Goal: Task Accomplishment & Management: Manage account settings

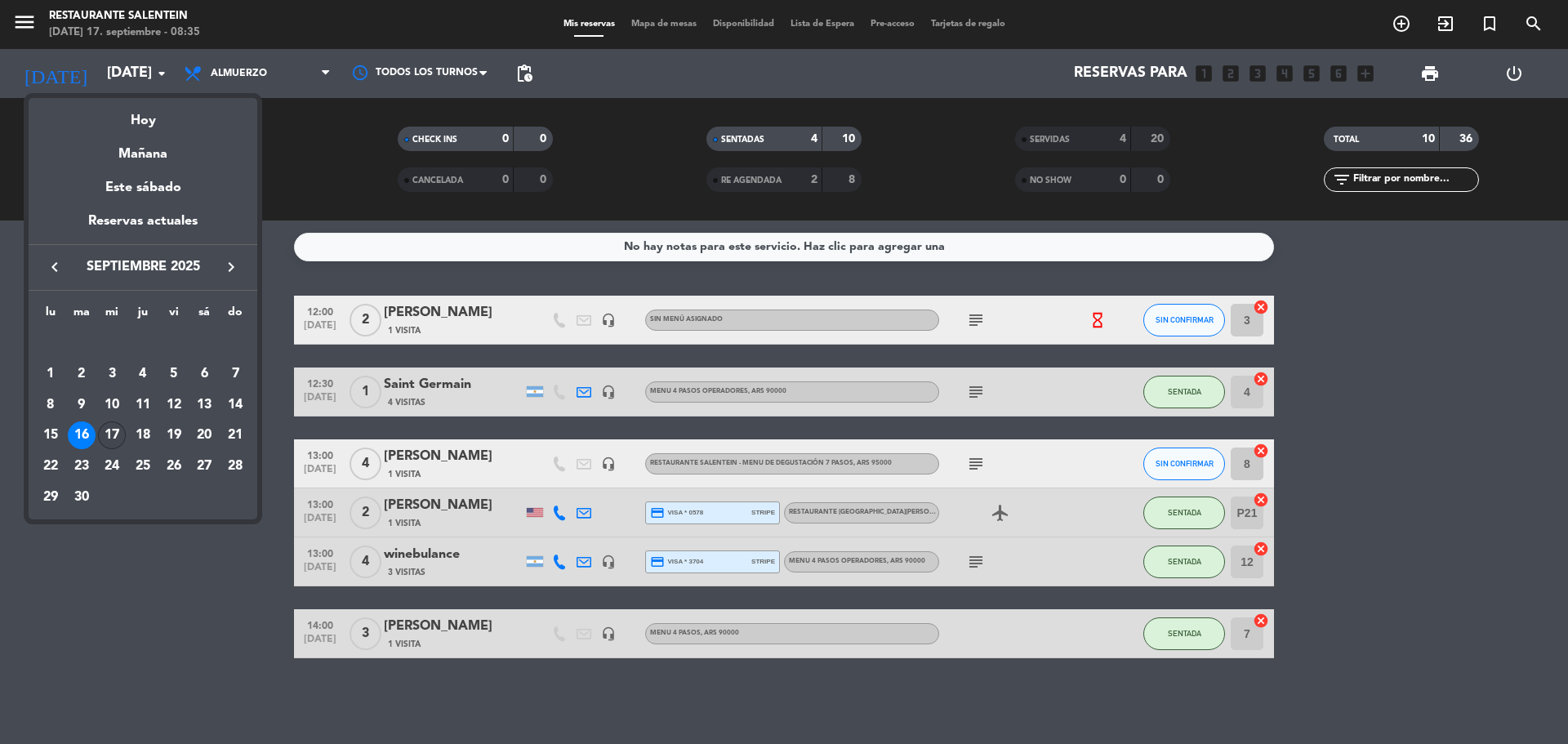
click at [112, 432] on div "17" at bounding box center [112, 436] width 28 height 28
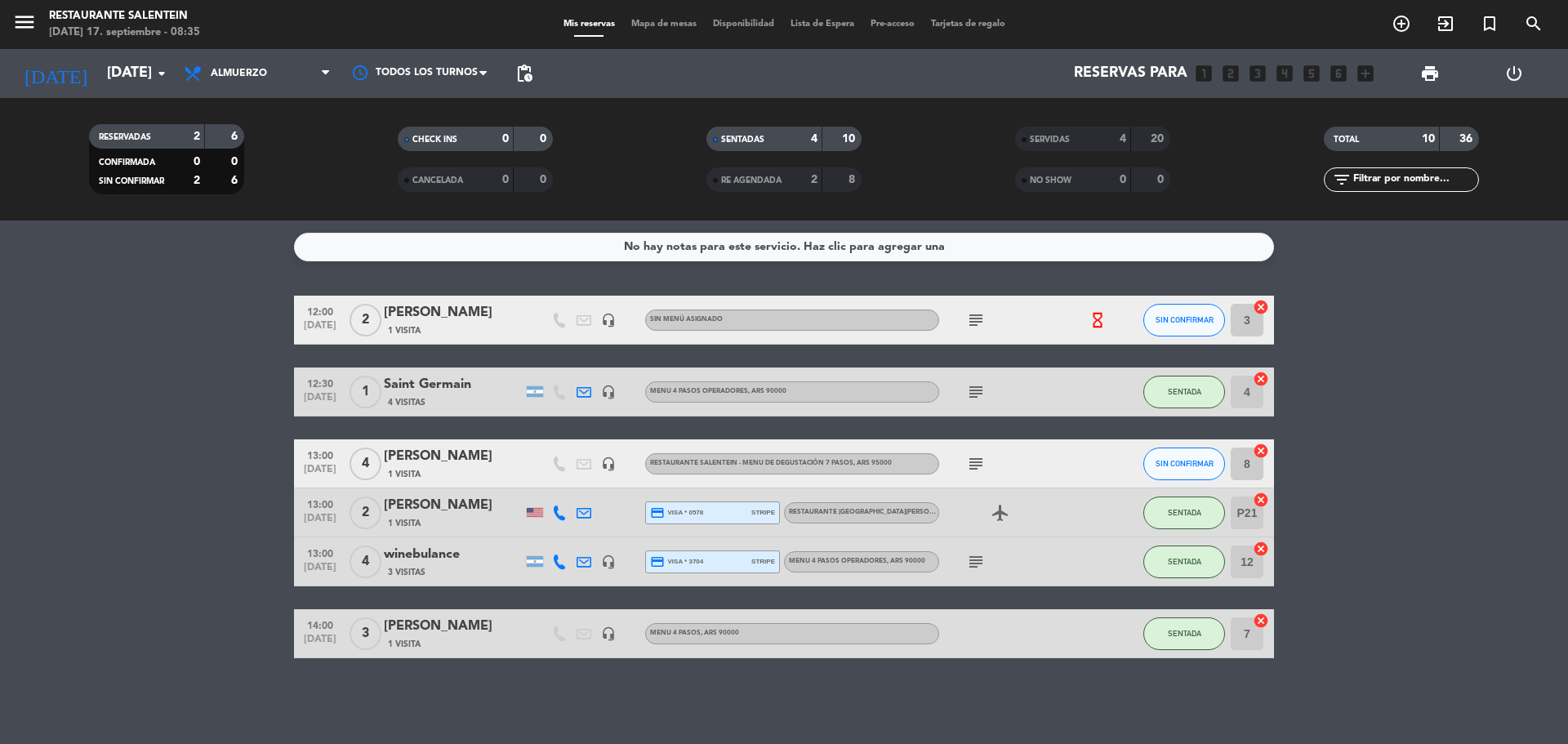
type input "[DATE]"
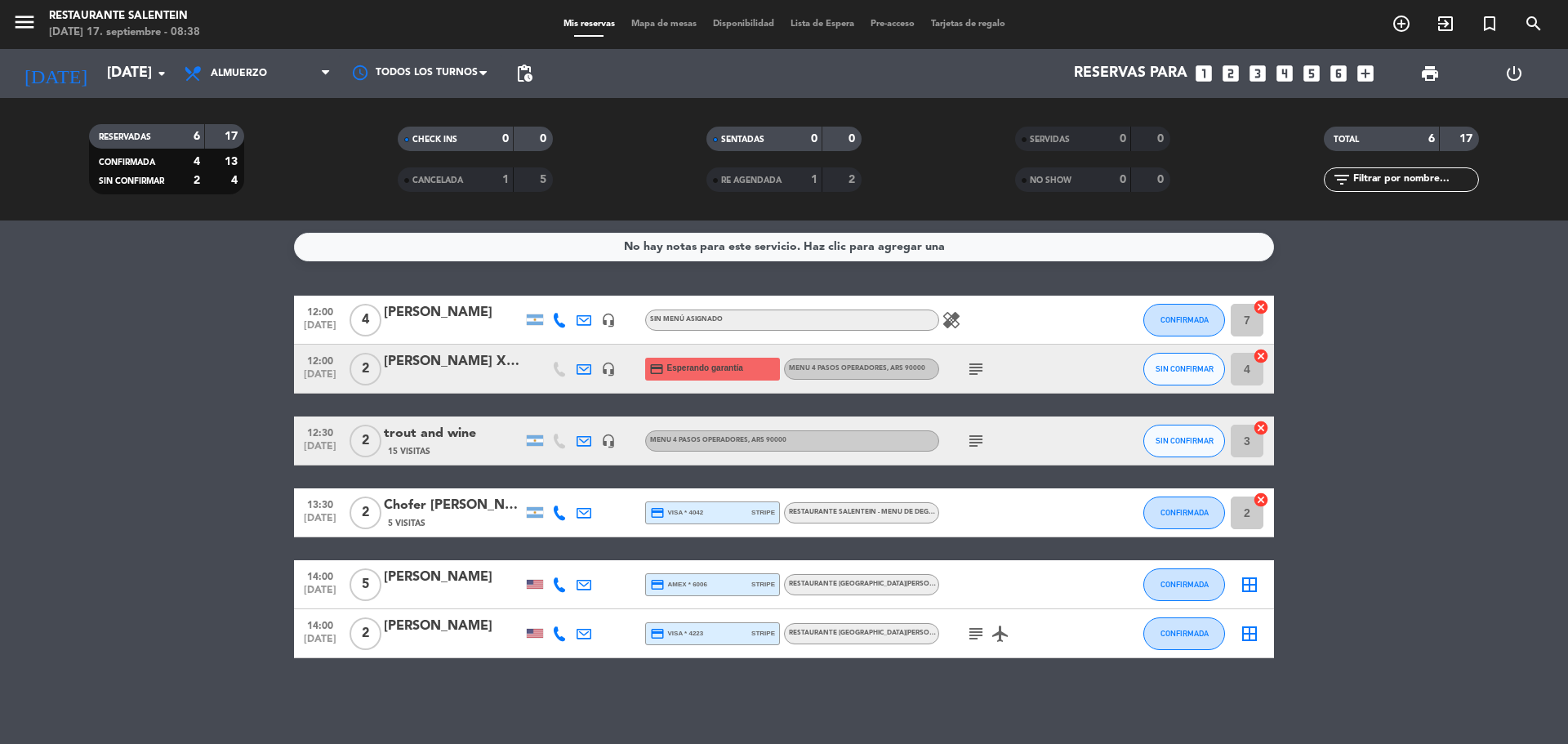
click at [956, 322] on icon "healing" at bounding box center [951, 320] width 19 height 19
click at [467, 314] on div "[PERSON_NAME]" at bounding box center [453, 313] width 139 height 21
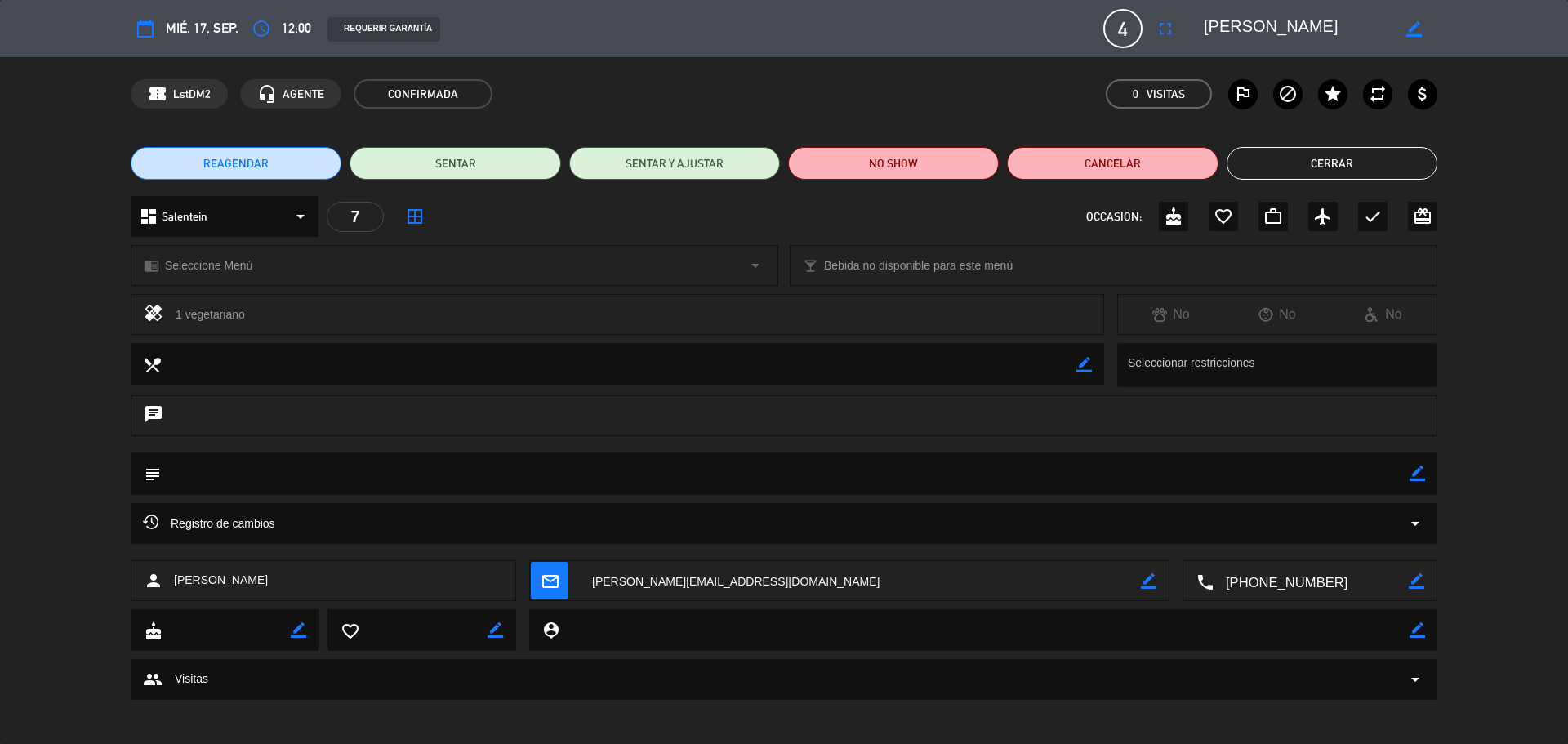
click at [1284, 168] on button "Cerrar" at bounding box center [1332, 163] width 210 height 32
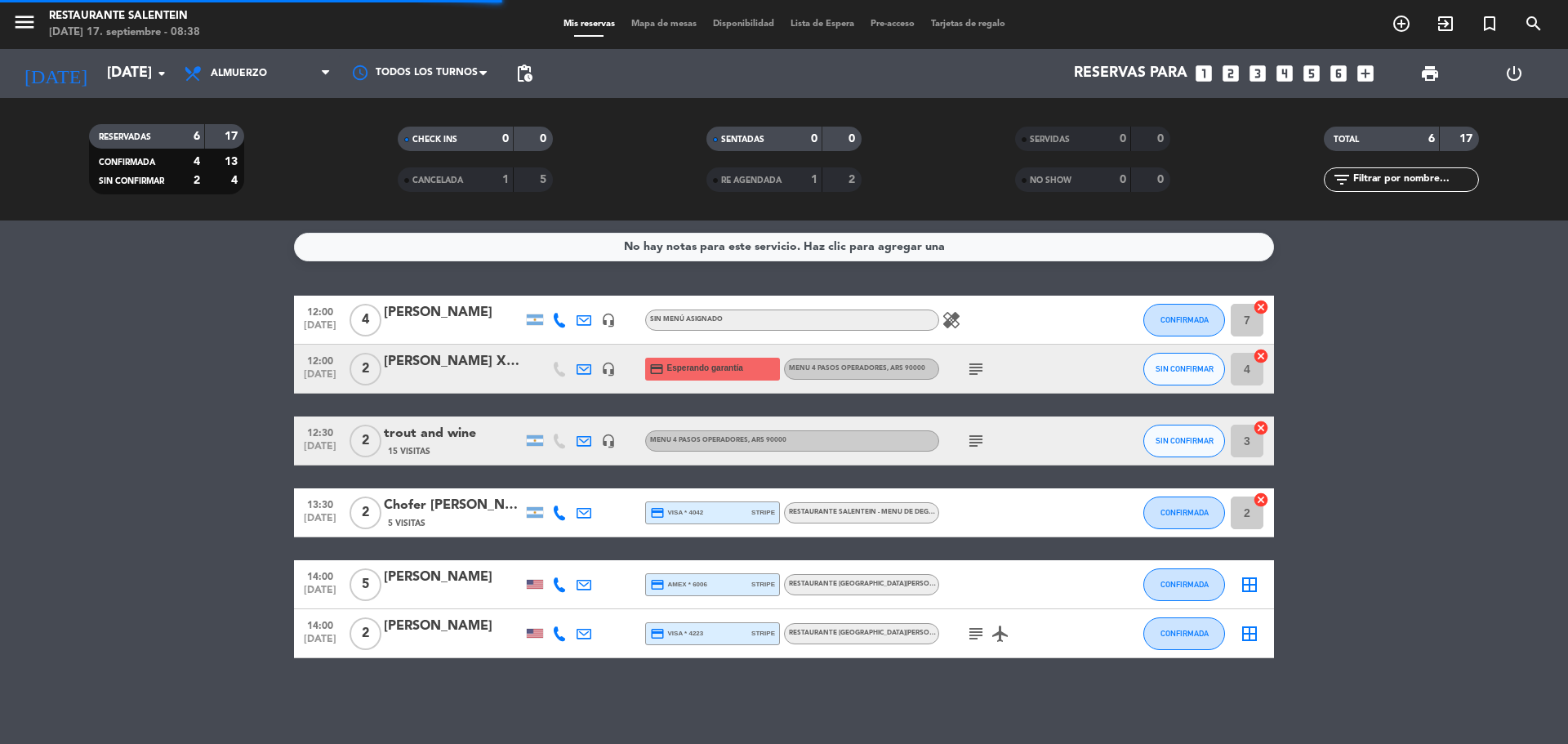
click at [605, 323] on icon "headset_mic" at bounding box center [608, 320] width 15 height 15
click at [611, 375] on icon "headset_mic" at bounding box center [608, 369] width 15 height 15
click at [607, 448] on icon "headset_mic" at bounding box center [608, 442] width 15 height 15
click at [977, 361] on icon "subject" at bounding box center [975, 369] width 19 height 19
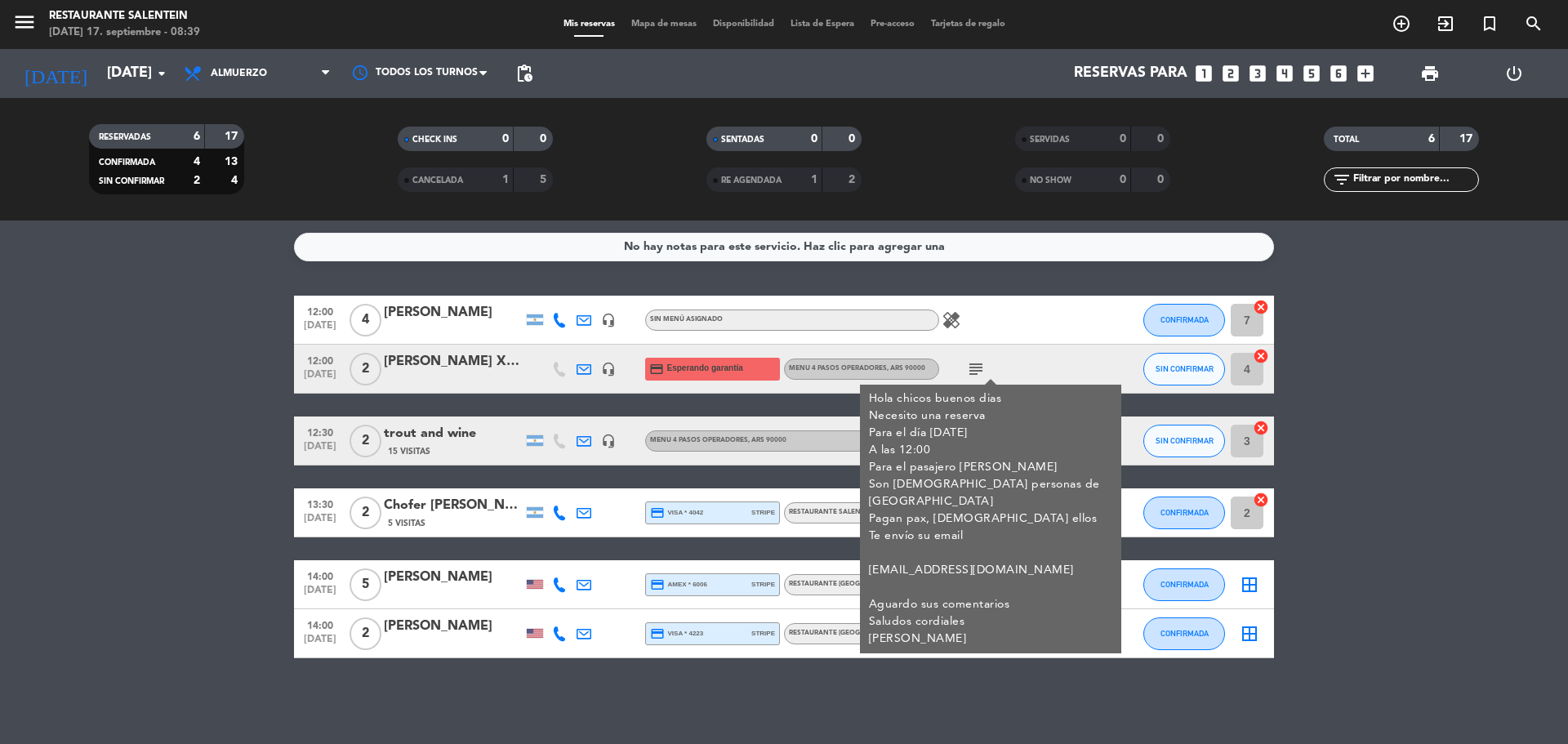
click at [449, 324] on div "[PERSON_NAME]" at bounding box center [453, 313] width 139 height 21
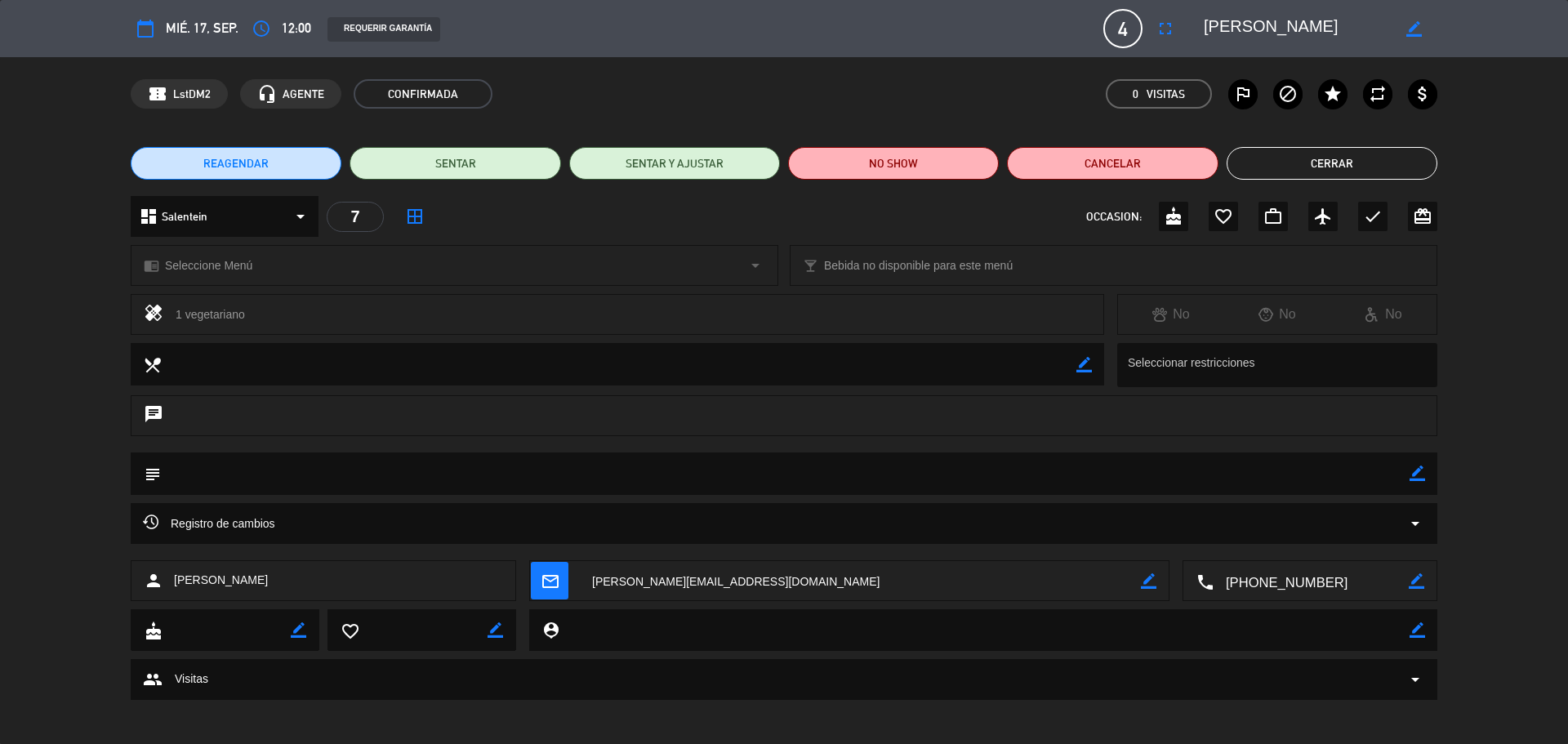
click at [420, 224] on icon "border_all" at bounding box center [414, 216] width 19 height 19
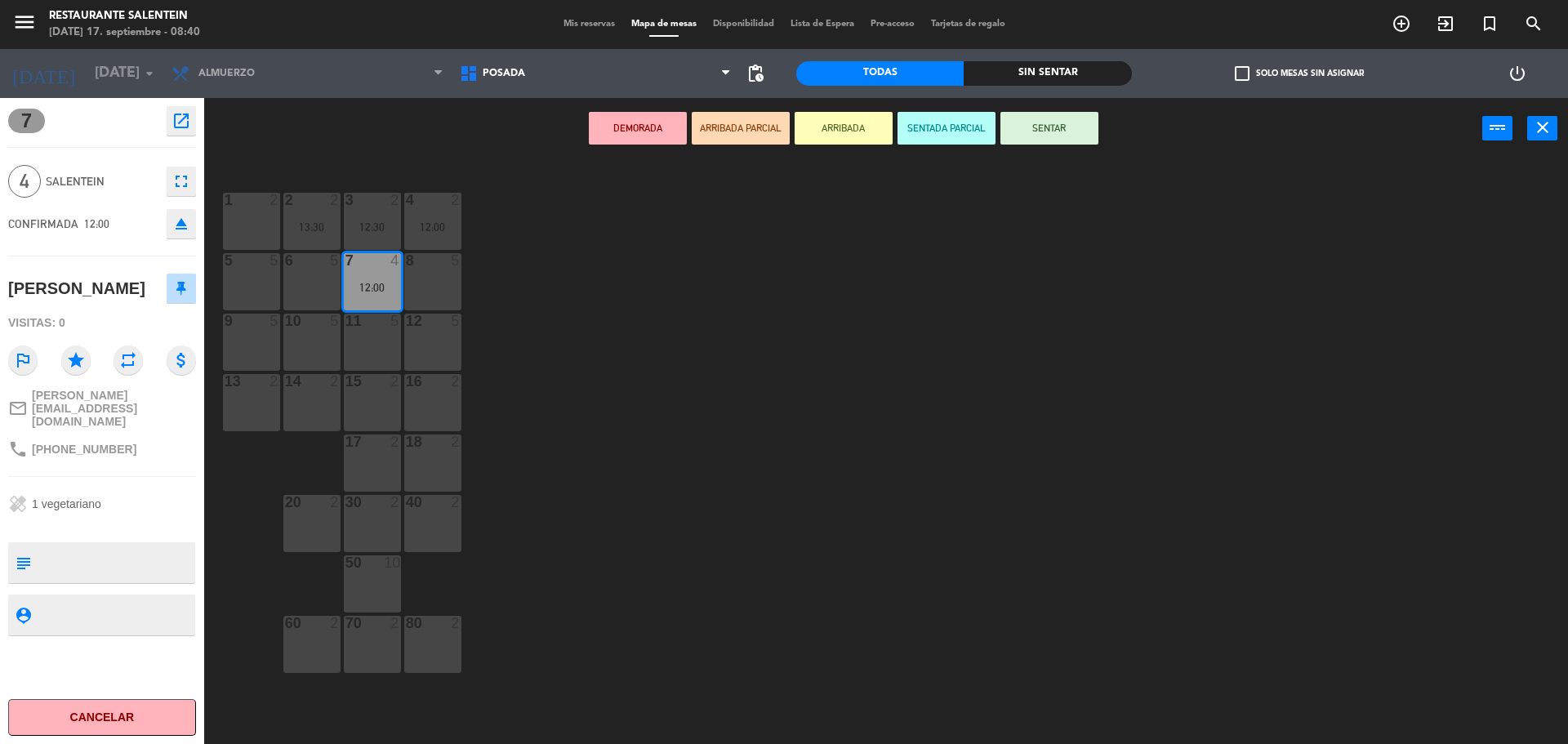
click at [444, 277] on div "8 5" at bounding box center [433, 282] width 57 height 58
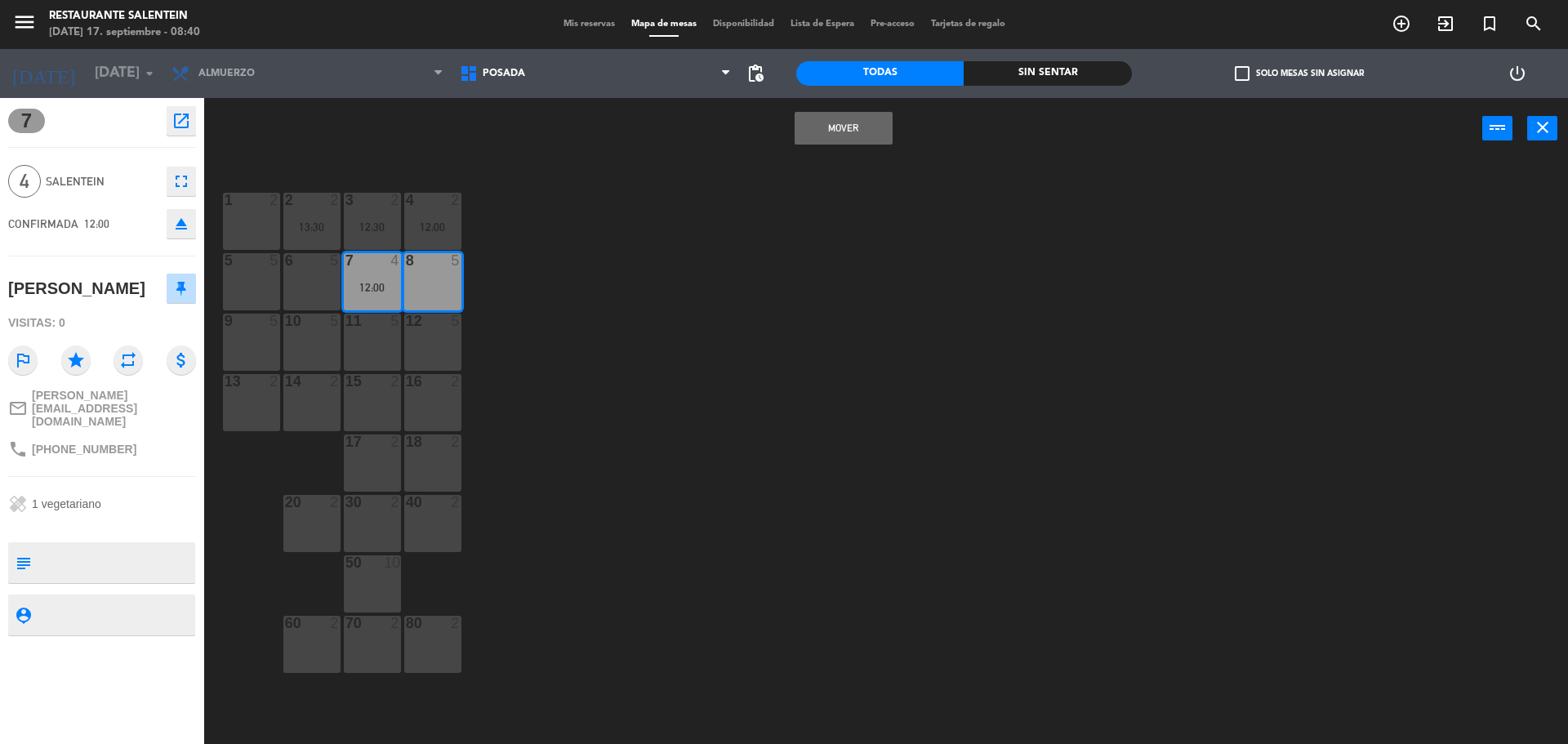
click at [813, 117] on button "Mover" at bounding box center [844, 128] width 98 height 32
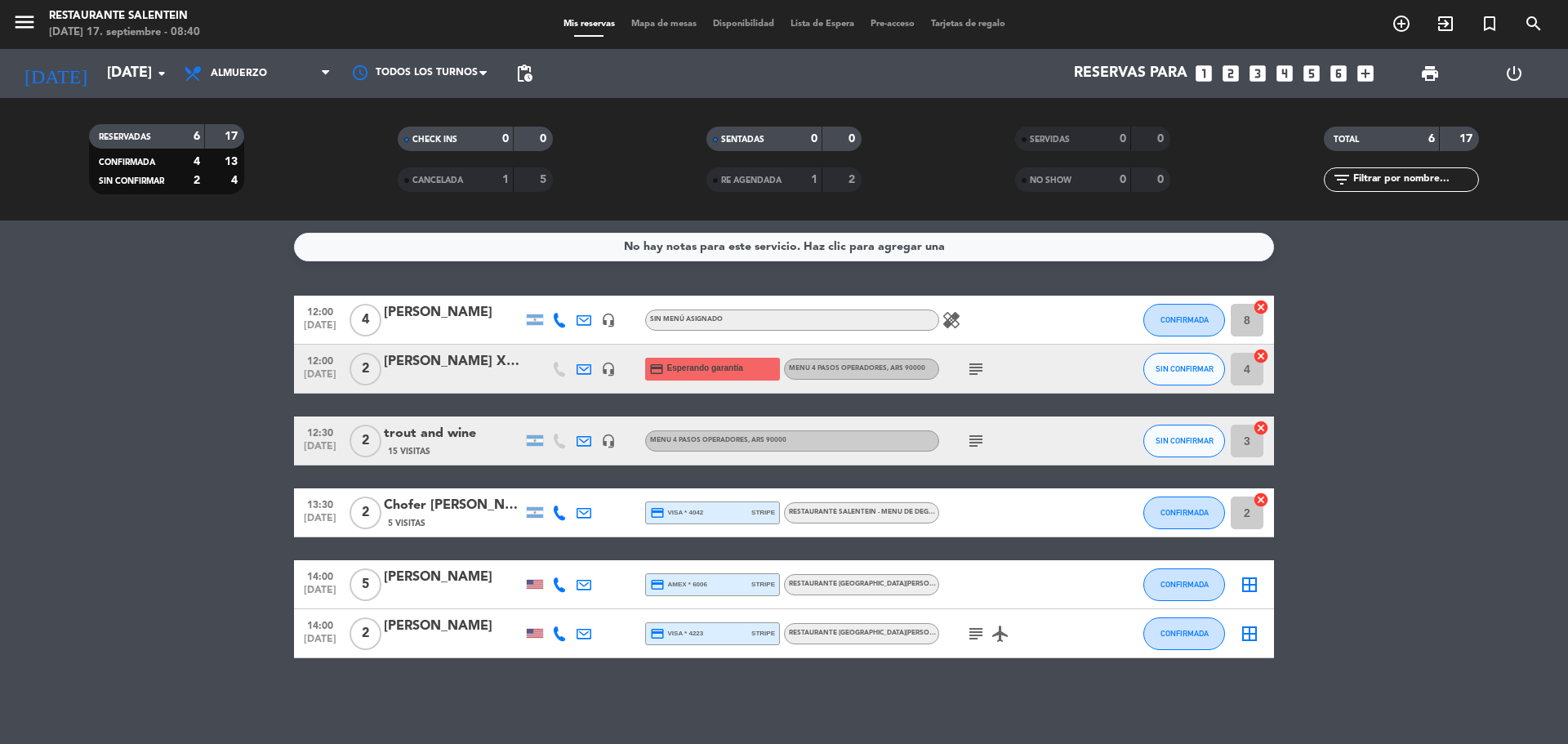
click at [472, 319] on div "[PERSON_NAME]" at bounding box center [453, 313] width 139 height 21
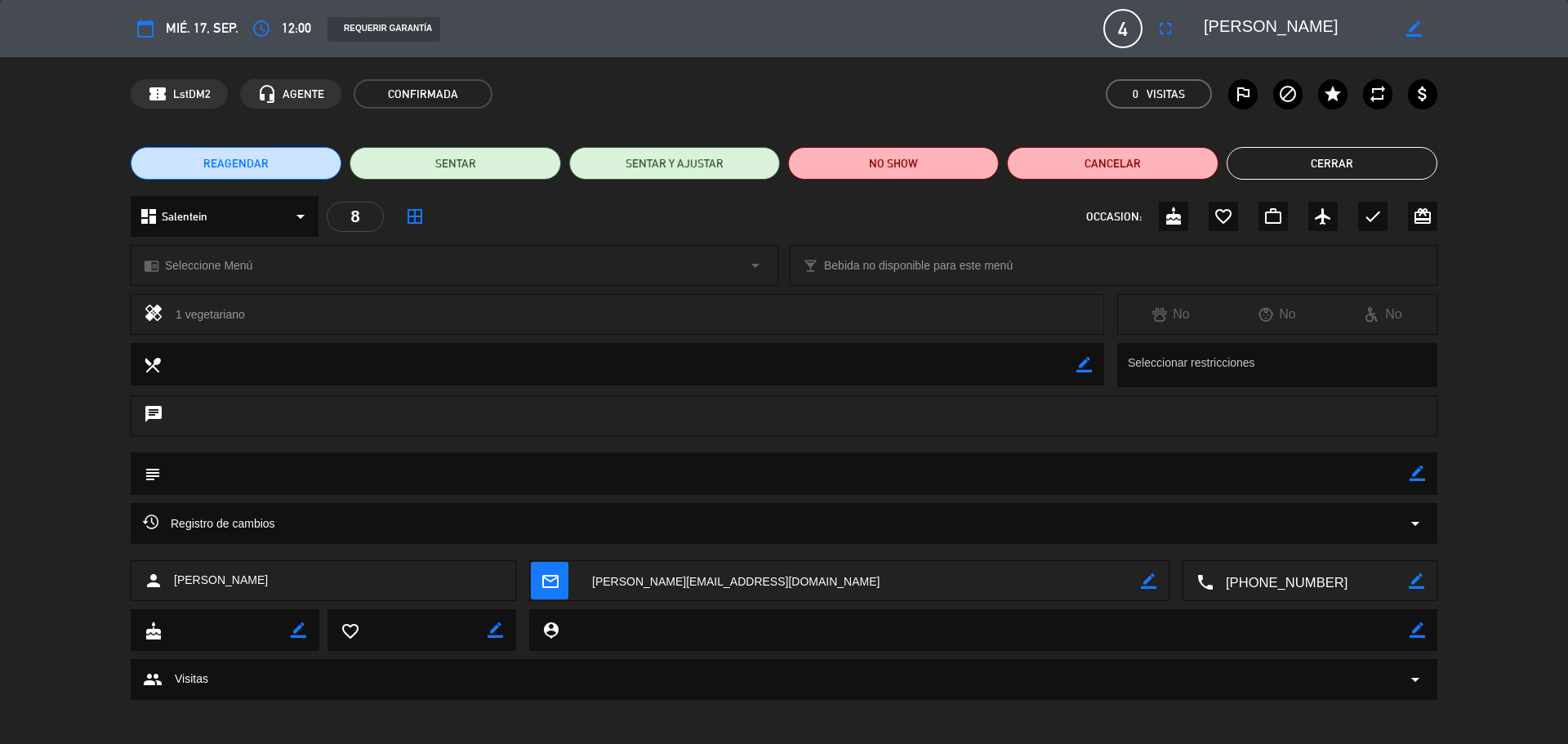
click at [470, 269] on div "chrome_reader_mode Seleccione Menú arrow_drop_down" at bounding box center [454, 265] width 646 height 39
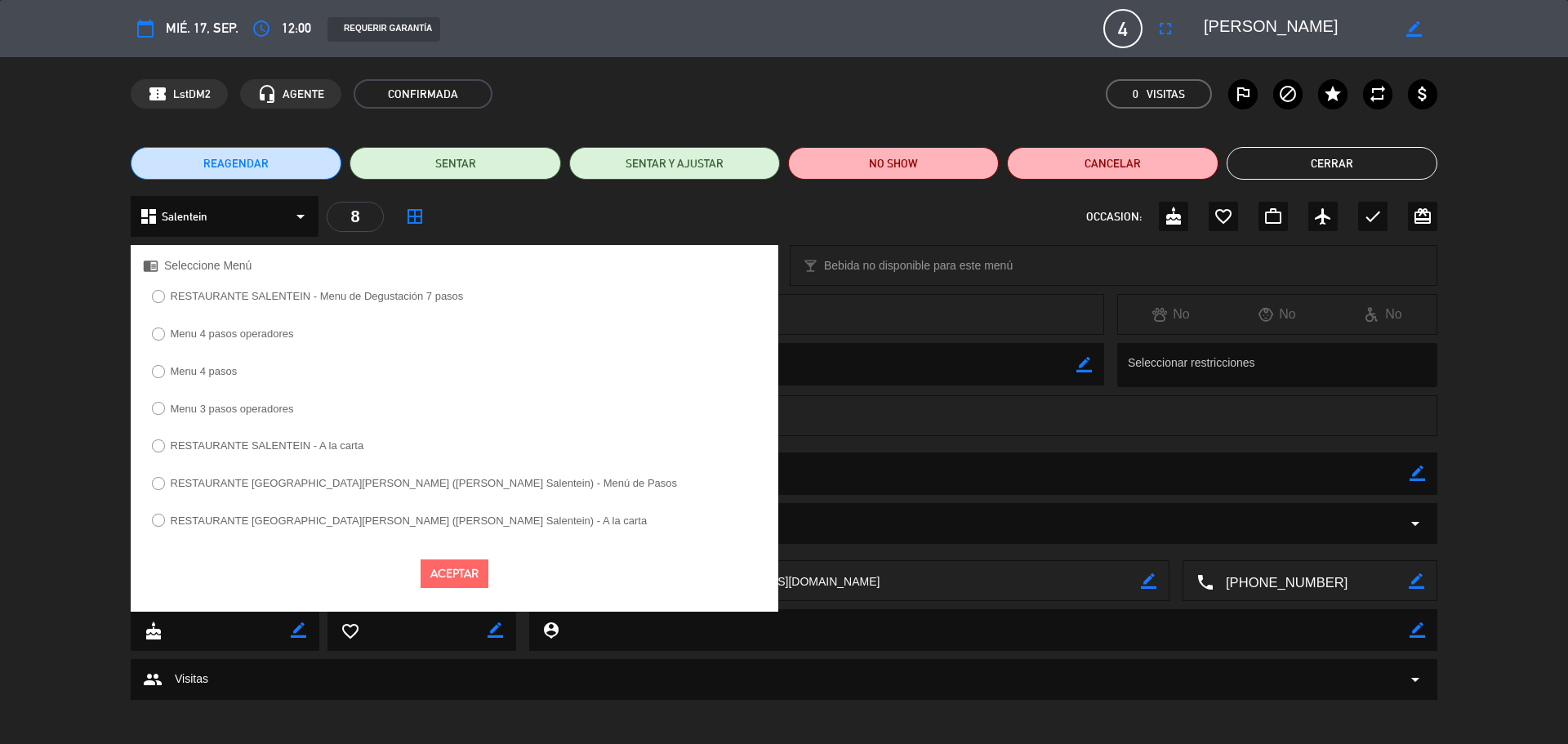
click at [227, 377] on label "Menu 4 pasos" at bounding box center [204, 371] width 67 height 10
select select
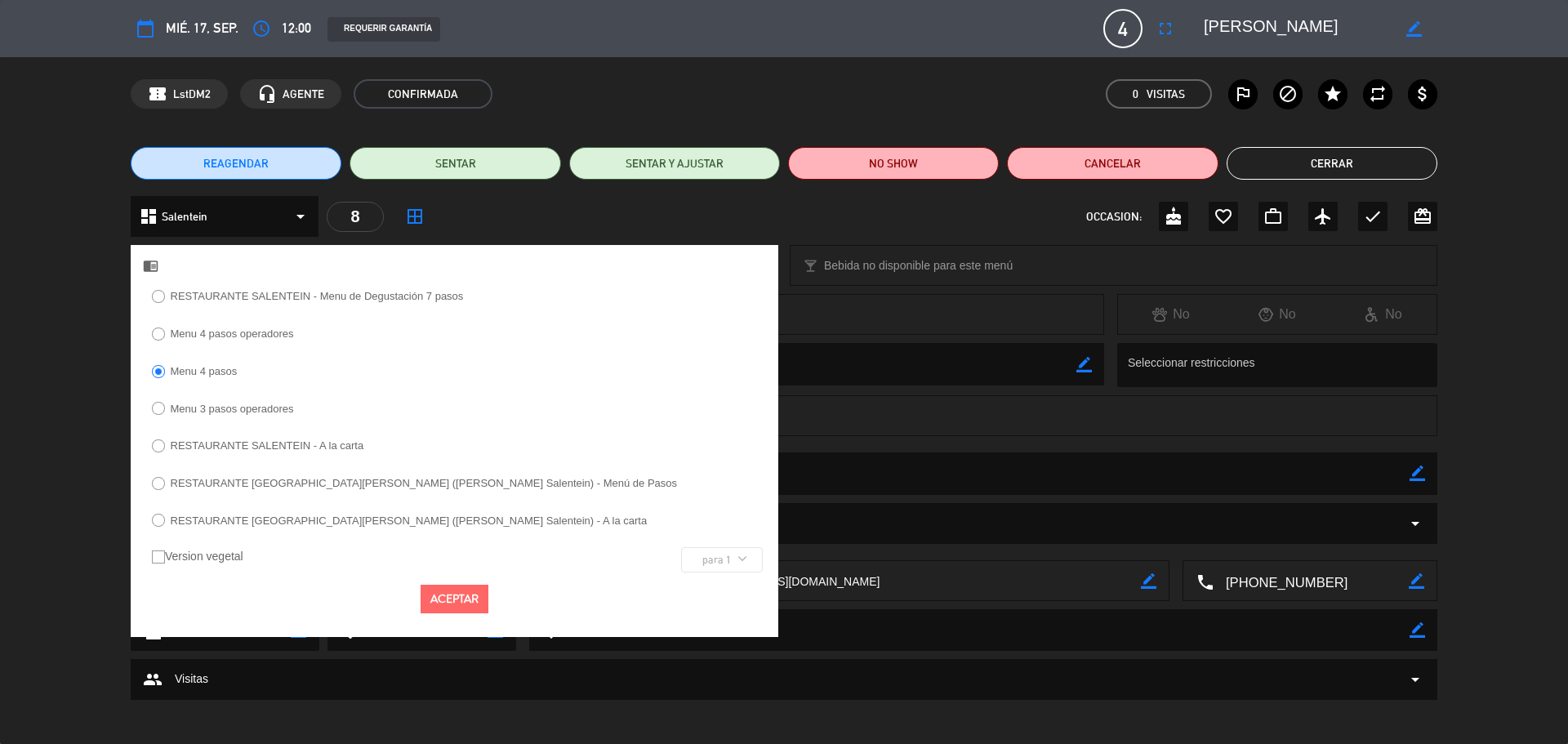
click at [865, 367] on textarea at bounding box center [618, 364] width 915 height 42
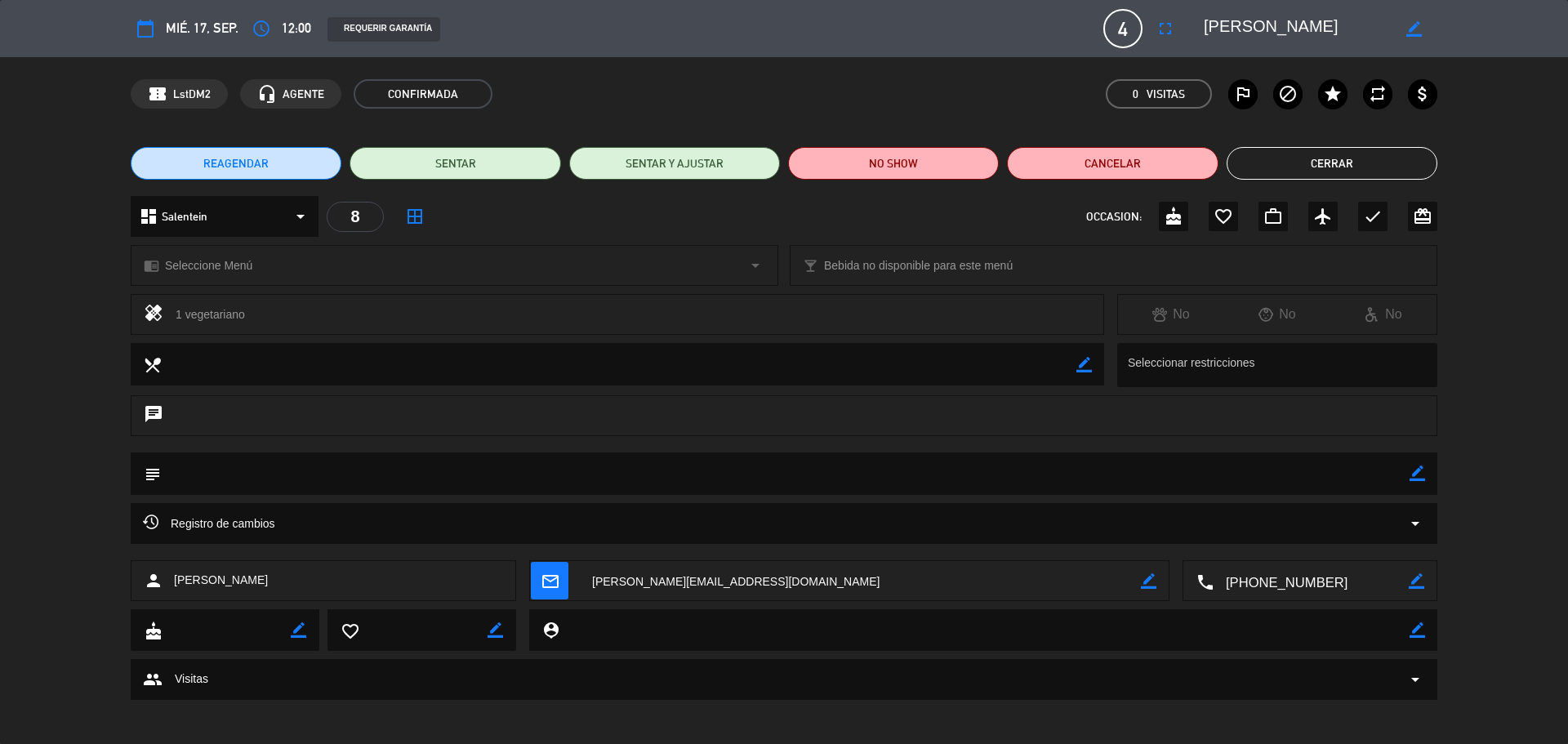
click at [1290, 580] on textarea at bounding box center [1311, 582] width 196 height 41
click at [1296, 547] on span "Click para copiar" at bounding box center [1291, 541] width 85 height 17
click at [1360, 161] on button "Cerrar" at bounding box center [1332, 163] width 210 height 32
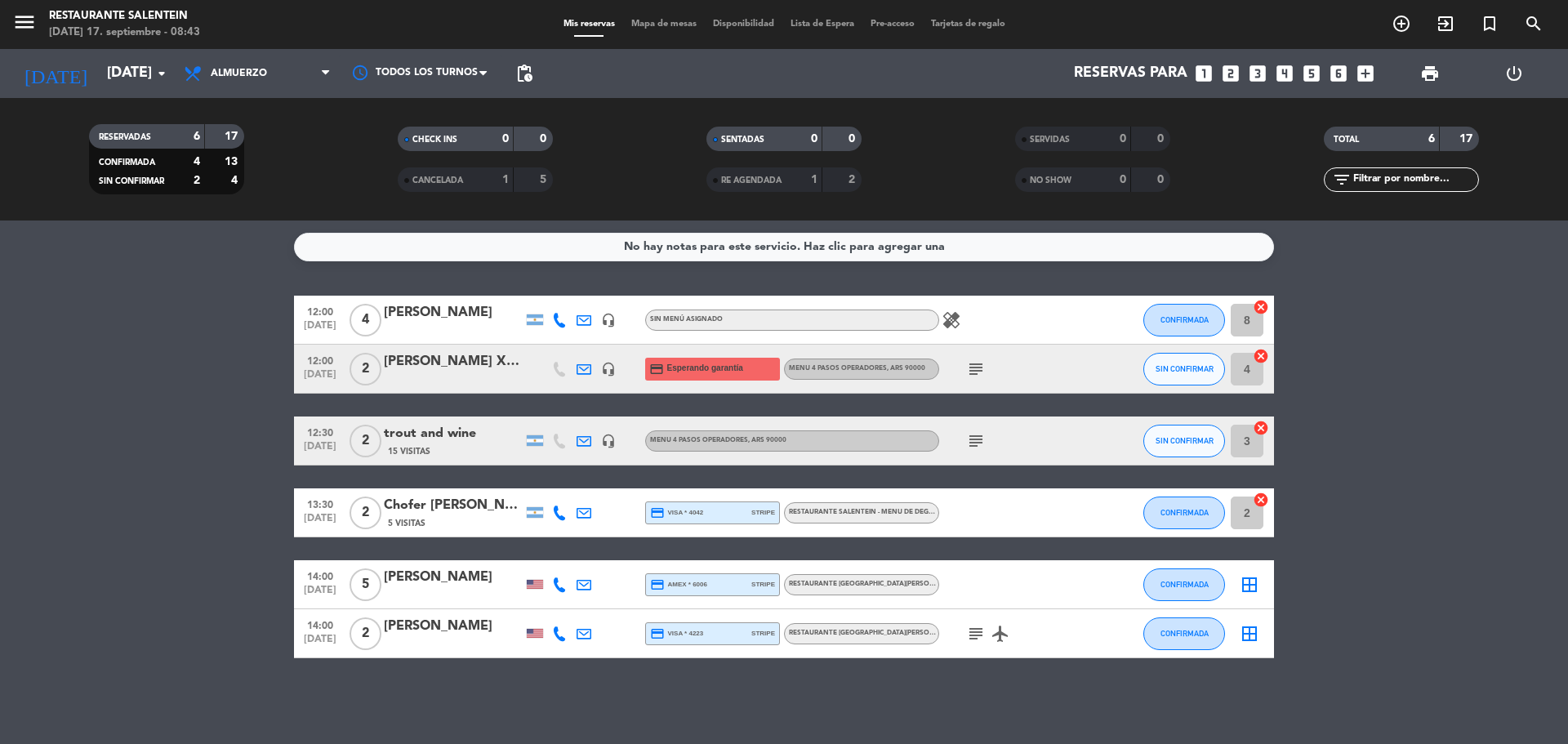
click at [457, 367] on div "[PERSON_NAME] X2 17/09" at bounding box center [453, 362] width 139 height 21
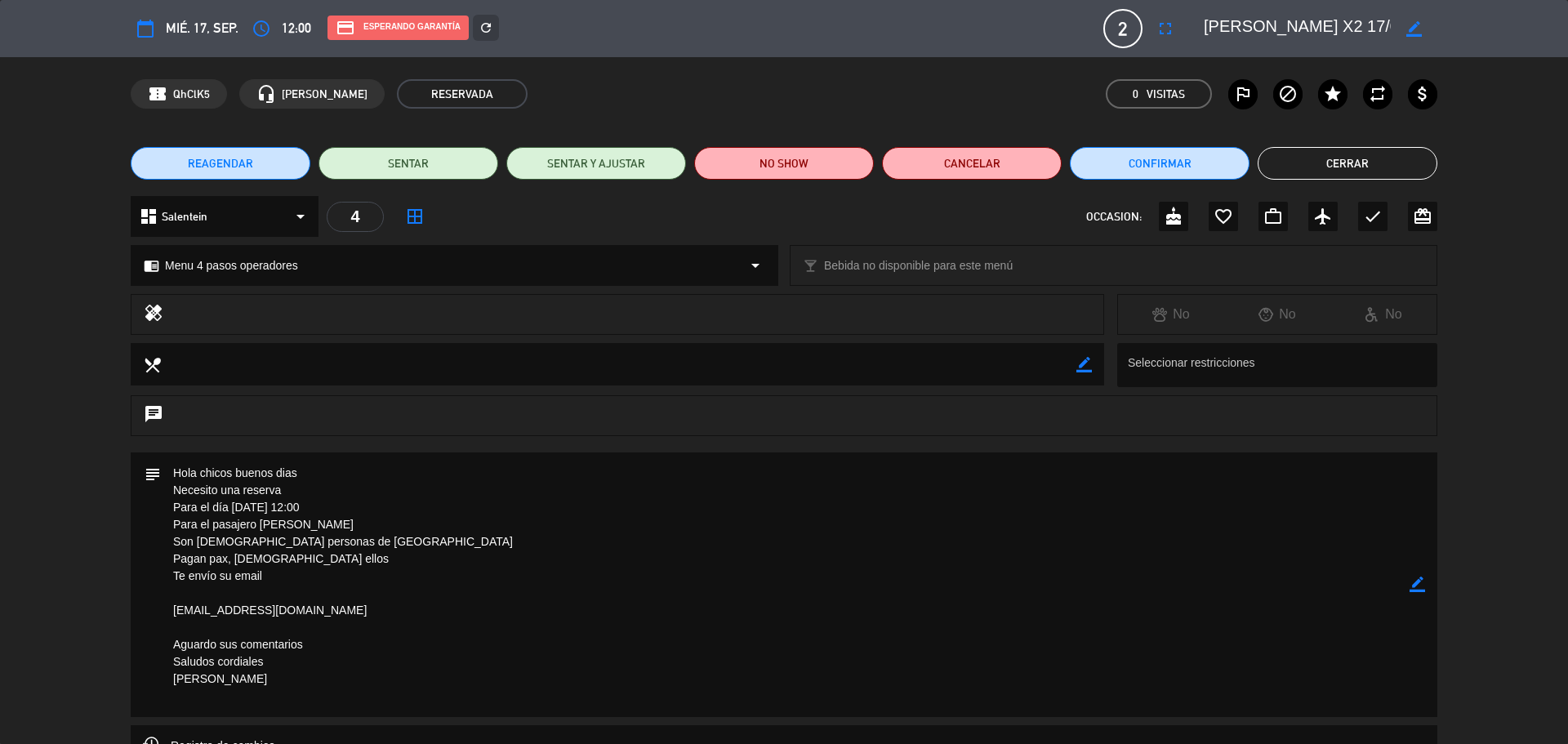
drag, startPoint x: 1206, startPoint y: 19, endPoint x: 1321, endPoint y: 24, distance: 115.1
click at [1321, 24] on textarea at bounding box center [1297, 29] width 187 height 30
click at [1354, 158] on button "Cerrar" at bounding box center [1348, 163] width 180 height 32
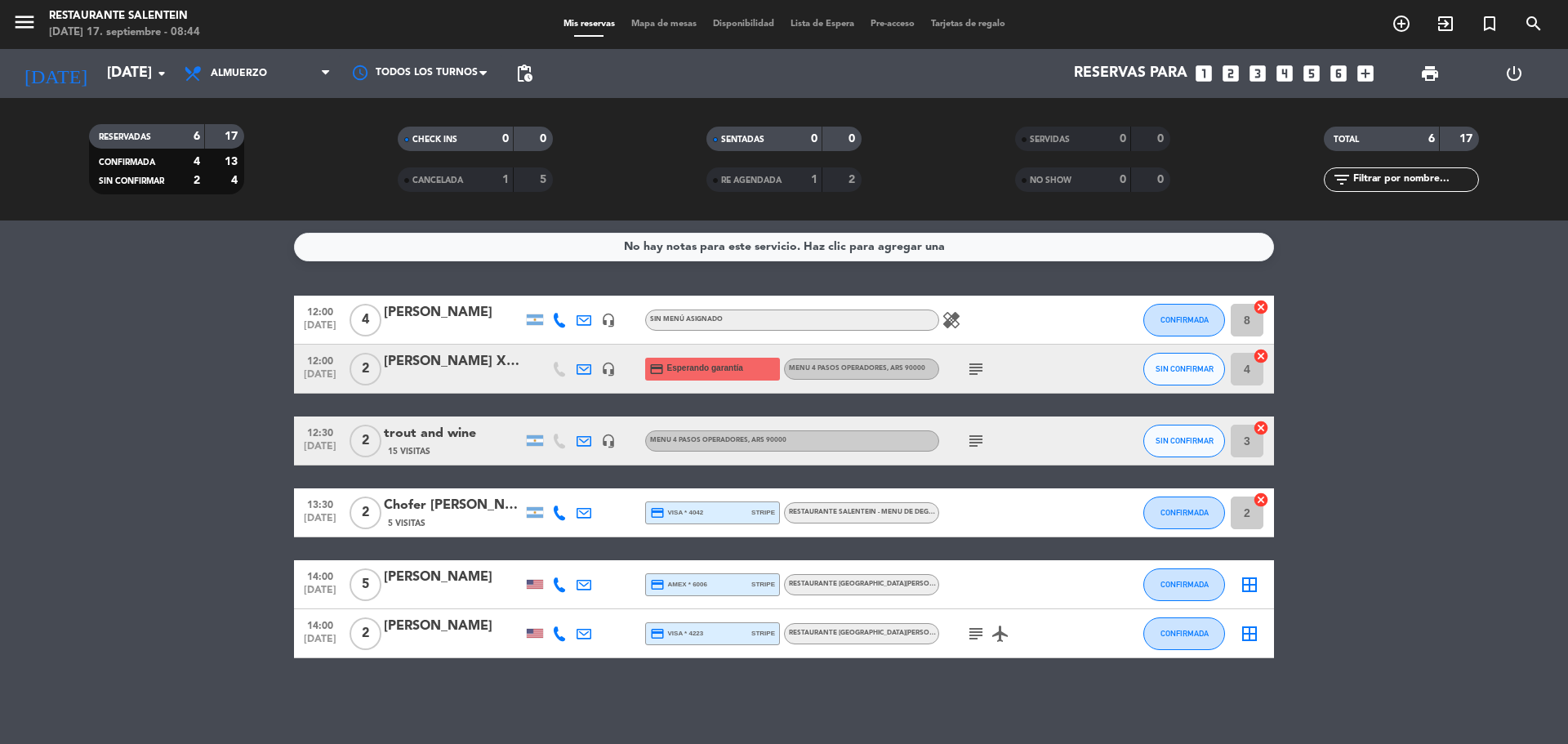
click at [451, 440] on div "trout and wine" at bounding box center [453, 433] width 139 height 21
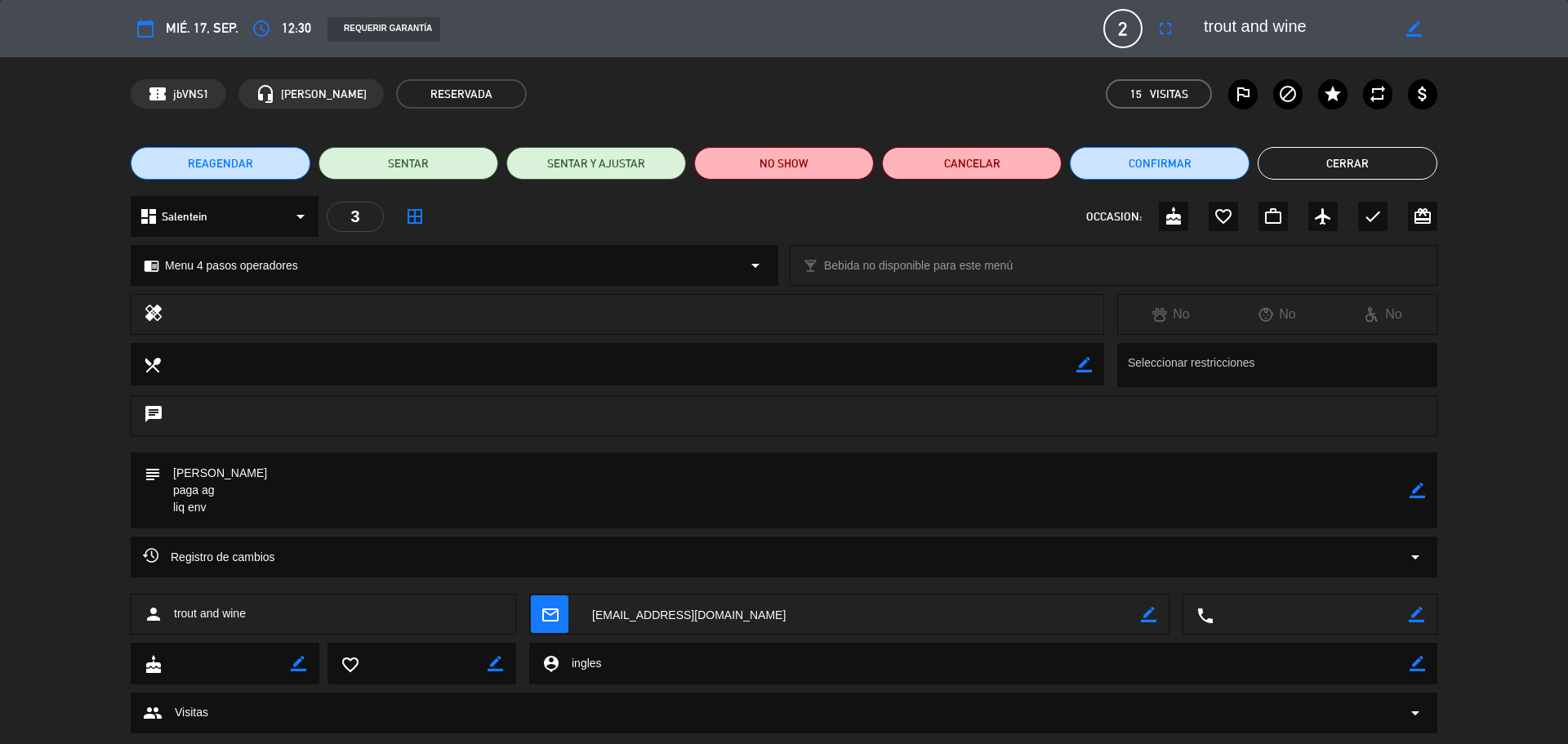
drag, startPoint x: 1204, startPoint y: 21, endPoint x: 1319, endPoint y: 24, distance: 115.0
click at [1300, 19] on div "border_color" at bounding box center [1315, 29] width 245 height 30
drag, startPoint x: 1323, startPoint y: 26, endPoint x: 1197, endPoint y: 24, distance: 126.0
click at [1197, 24] on div "border_color" at bounding box center [1315, 29] width 245 height 30
drag, startPoint x: 230, startPoint y: 472, endPoint x: 174, endPoint y: 326, distance: 156.4
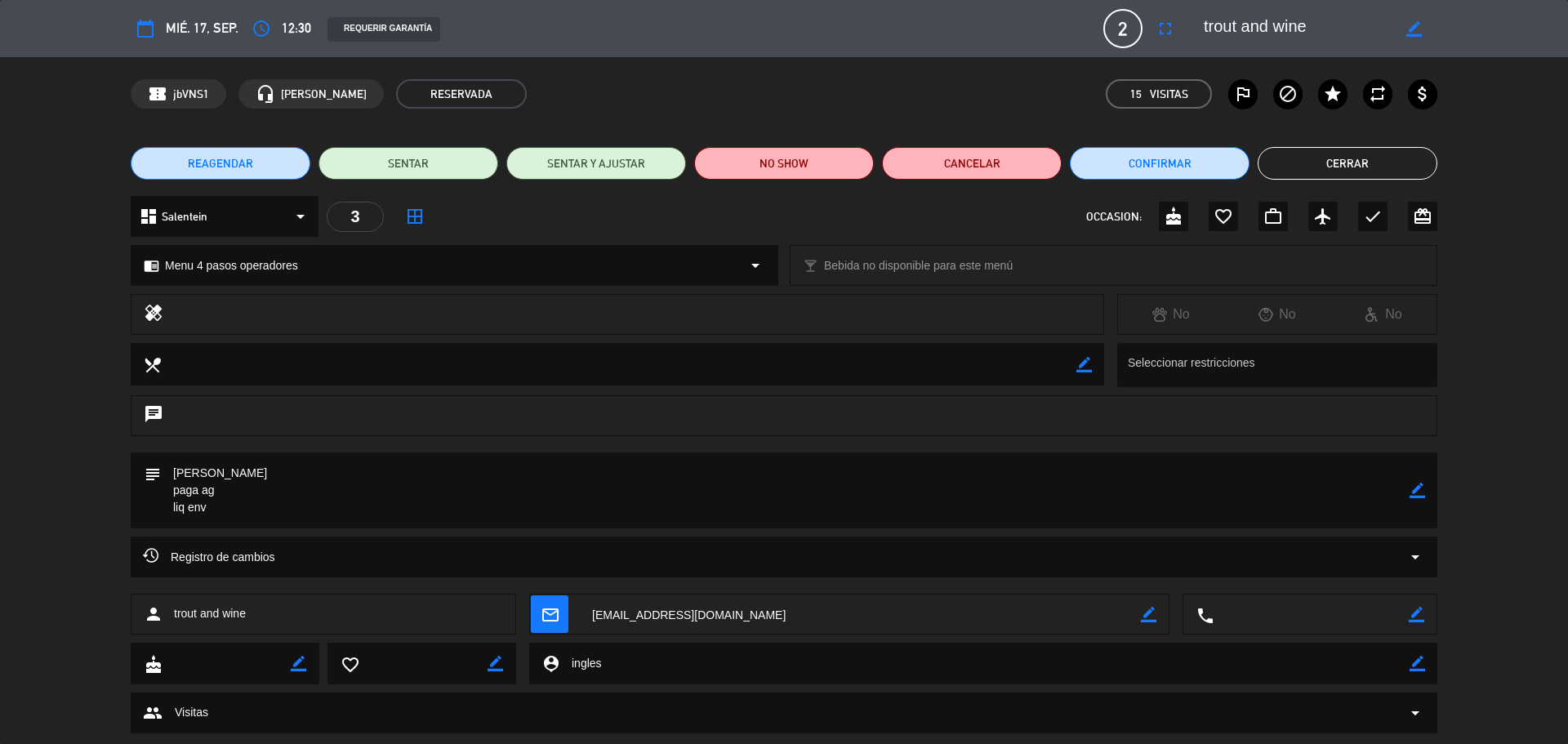
click at [159, 459] on div "subject border_color" at bounding box center [784, 491] width 1307 height 76
click at [1358, 160] on button "Cerrar" at bounding box center [1348, 163] width 180 height 32
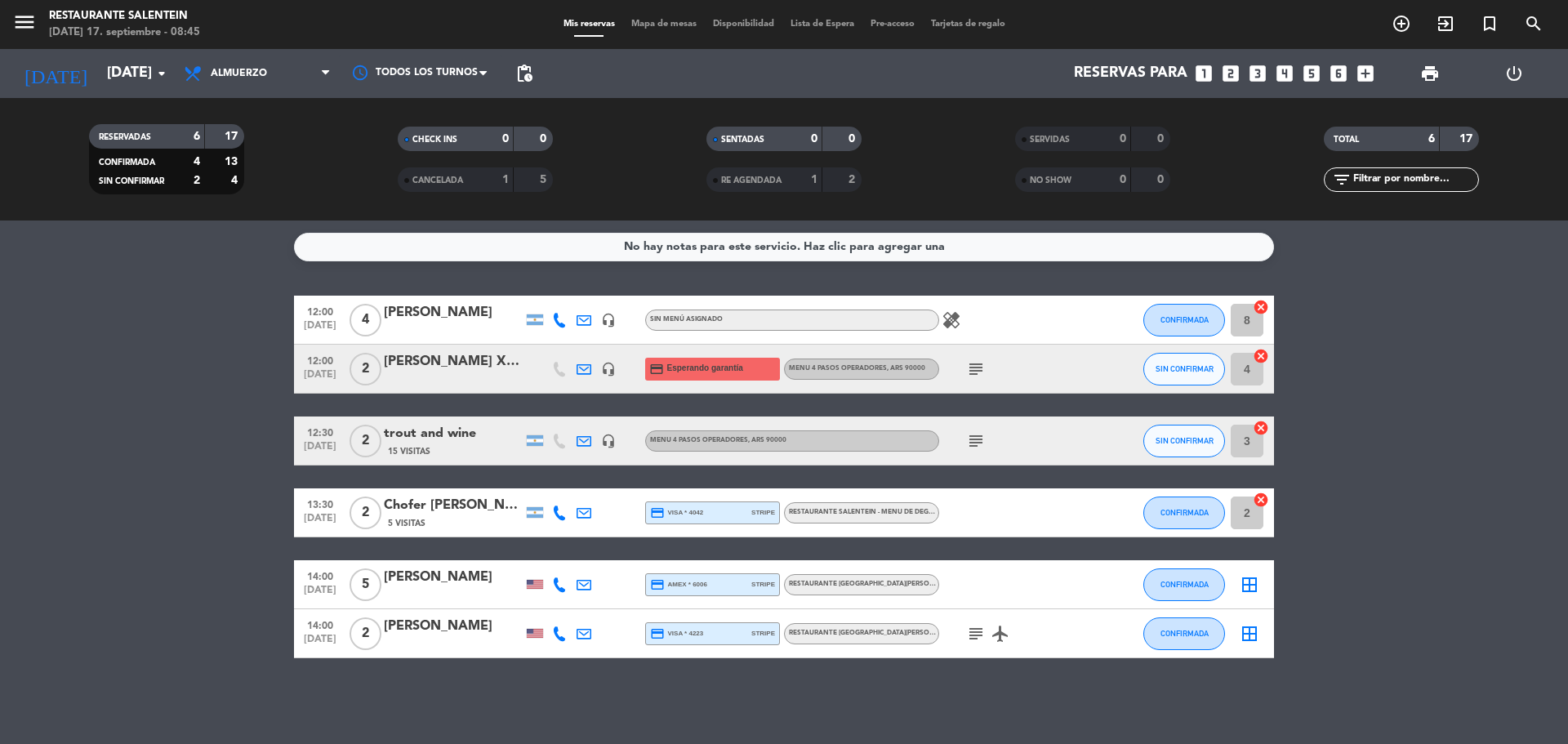
click at [424, 508] on div "Chofer [PERSON_NAME]" at bounding box center [453, 506] width 139 height 21
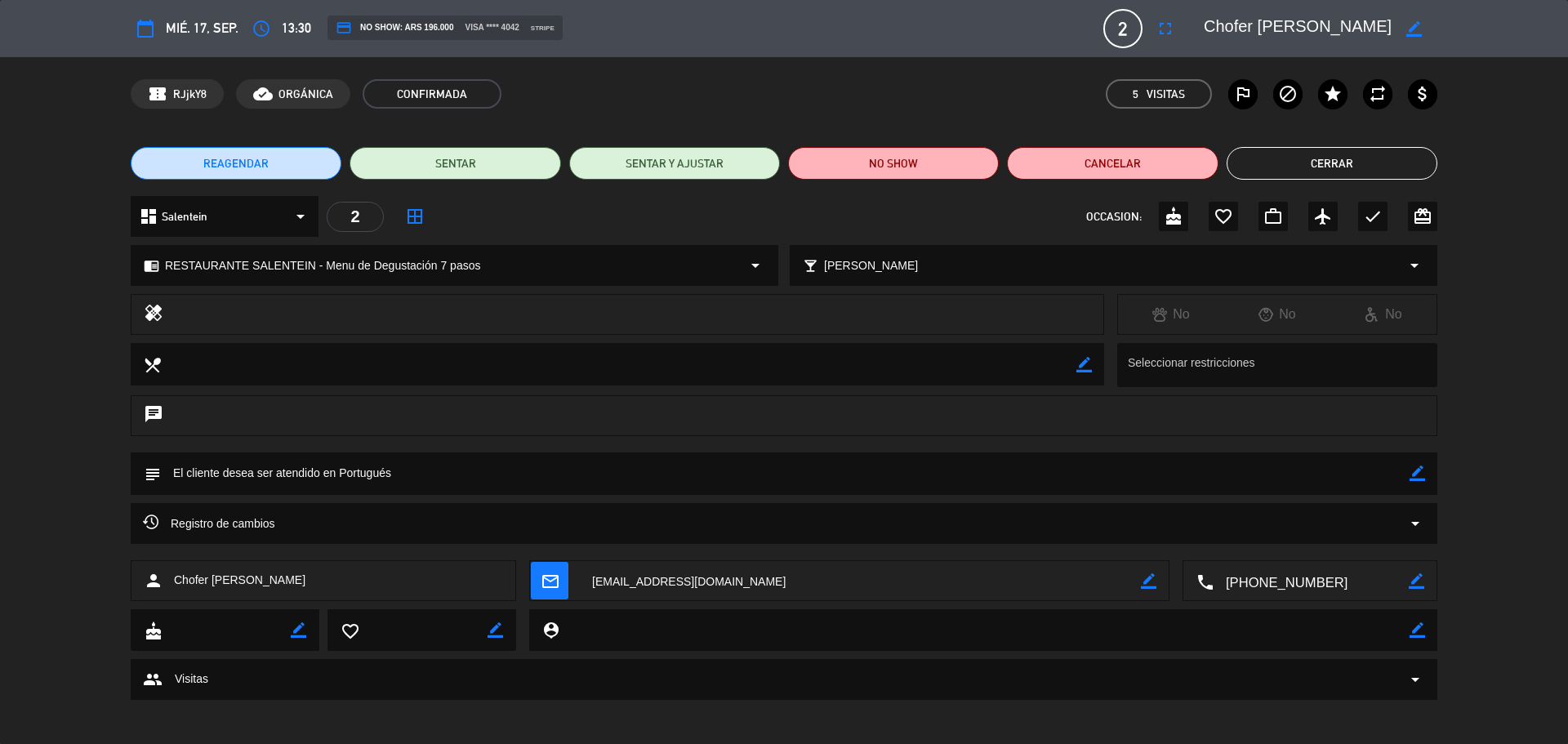
drag, startPoint x: 1311, startPoint y: 24, endPoint x: 1209, endPoint y: 26, distance: 102.0
click at [1209, 26] on textarea at bounding box center [1297, 29] width 187 height 30
click at [449, 271] on span "RESTAURANTE SALENTEIN - Menu de Degustación 7 pasos" at bounding box center [323, 266] width 315 height 19
select select
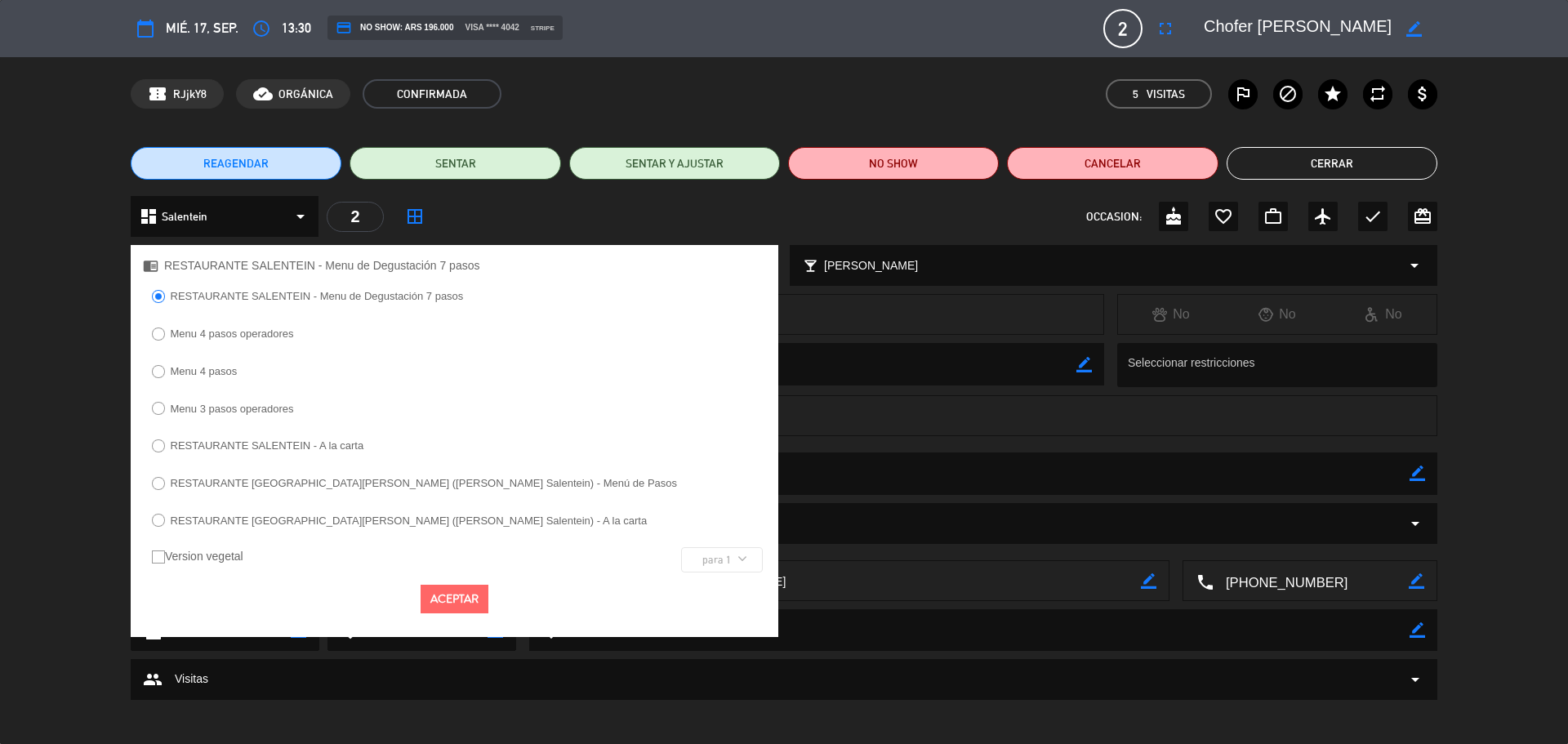
click at [585, 212] on div "dashboard Salentein arrow_drop_down 2 border_all OCCASION: cake favorite_border…" at bounding box center [784, 216] width 1307 height 41
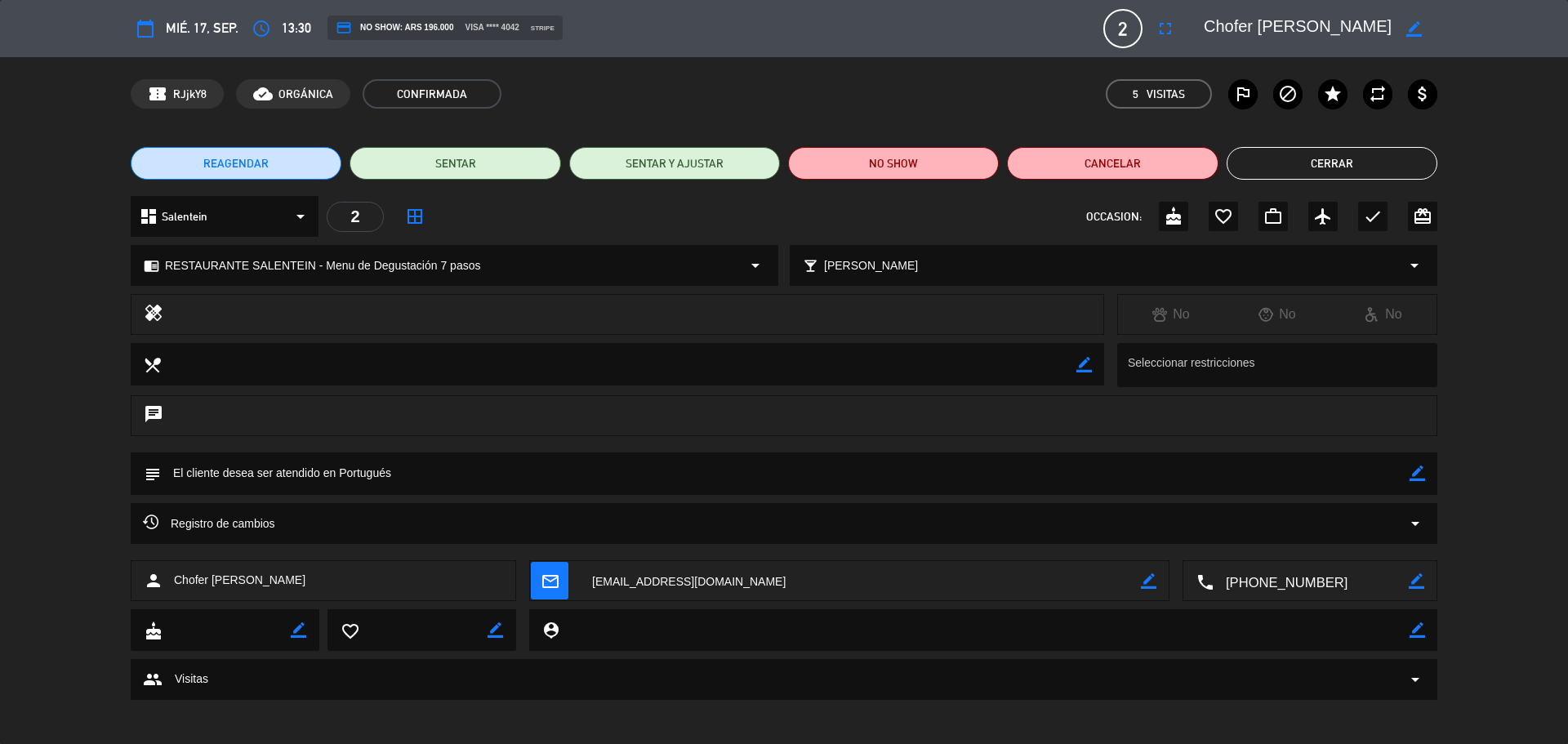
click at [788, 260] on div "local_bar Elegir maridaje arrow_drop_down" at bounding box center [1111, 265] width 654 height 41
click at [737, 263] on div "chrome_reader_mode RESTAURANTE SALENTEIN - Menu de Degustación 7 pasos arrow_dr…" at bounding box center [454, 265] width 646 height 39
select select
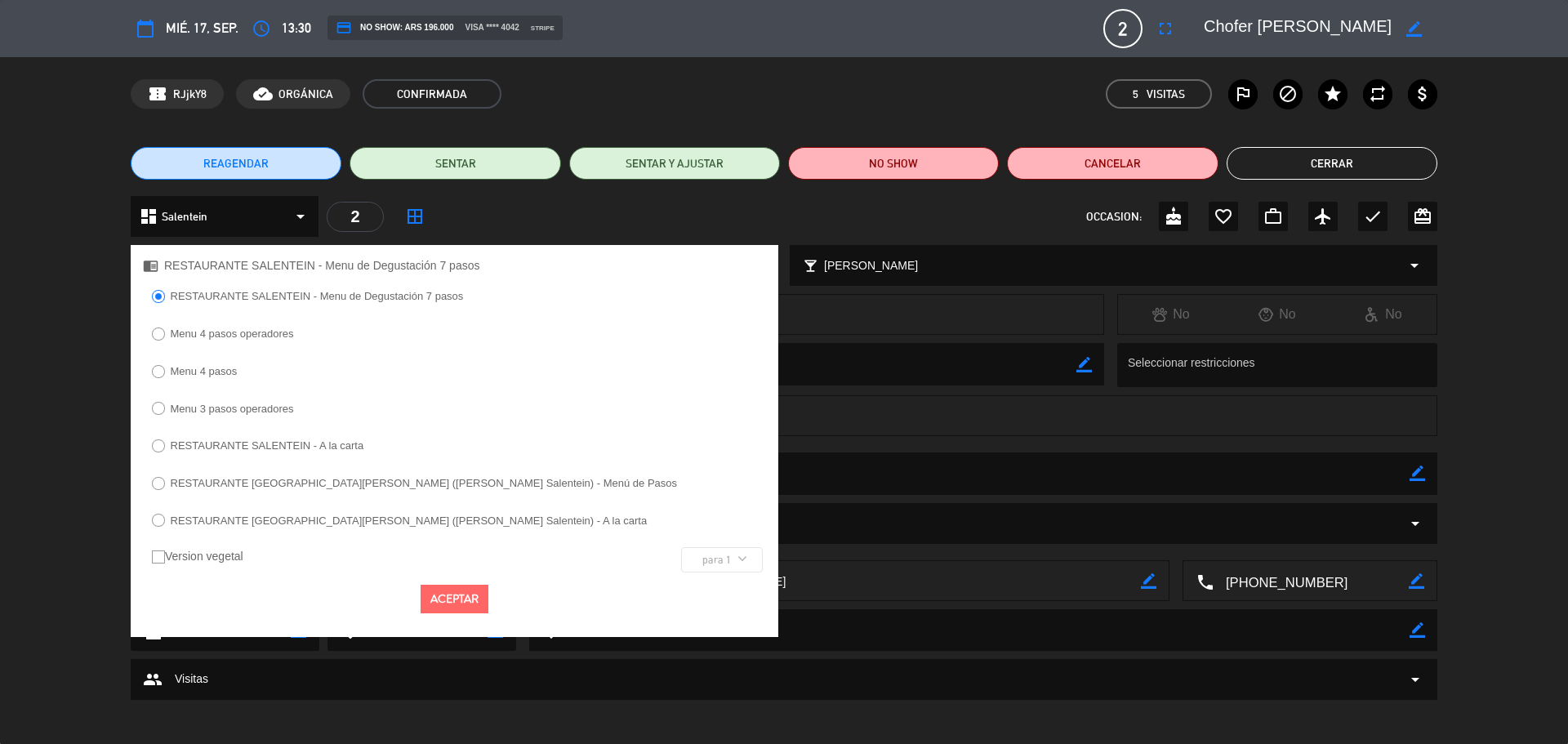
click at [1377, 154] on button "Cerrar" at bounding box center [1332, 163] width 210 height 32
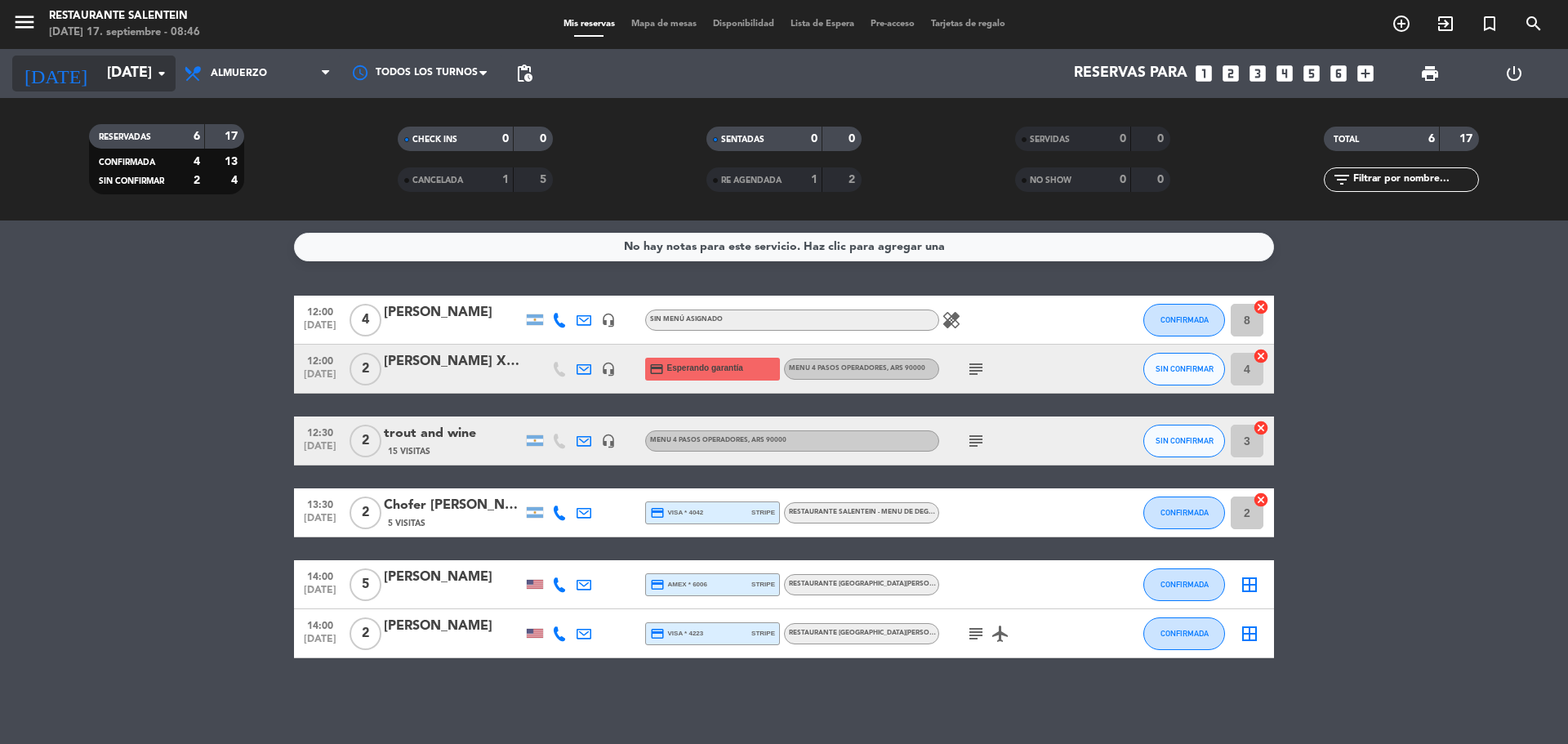
click at [149, 63] on input "[DATE]" at bounding box center [194, 73] width 189 height 32
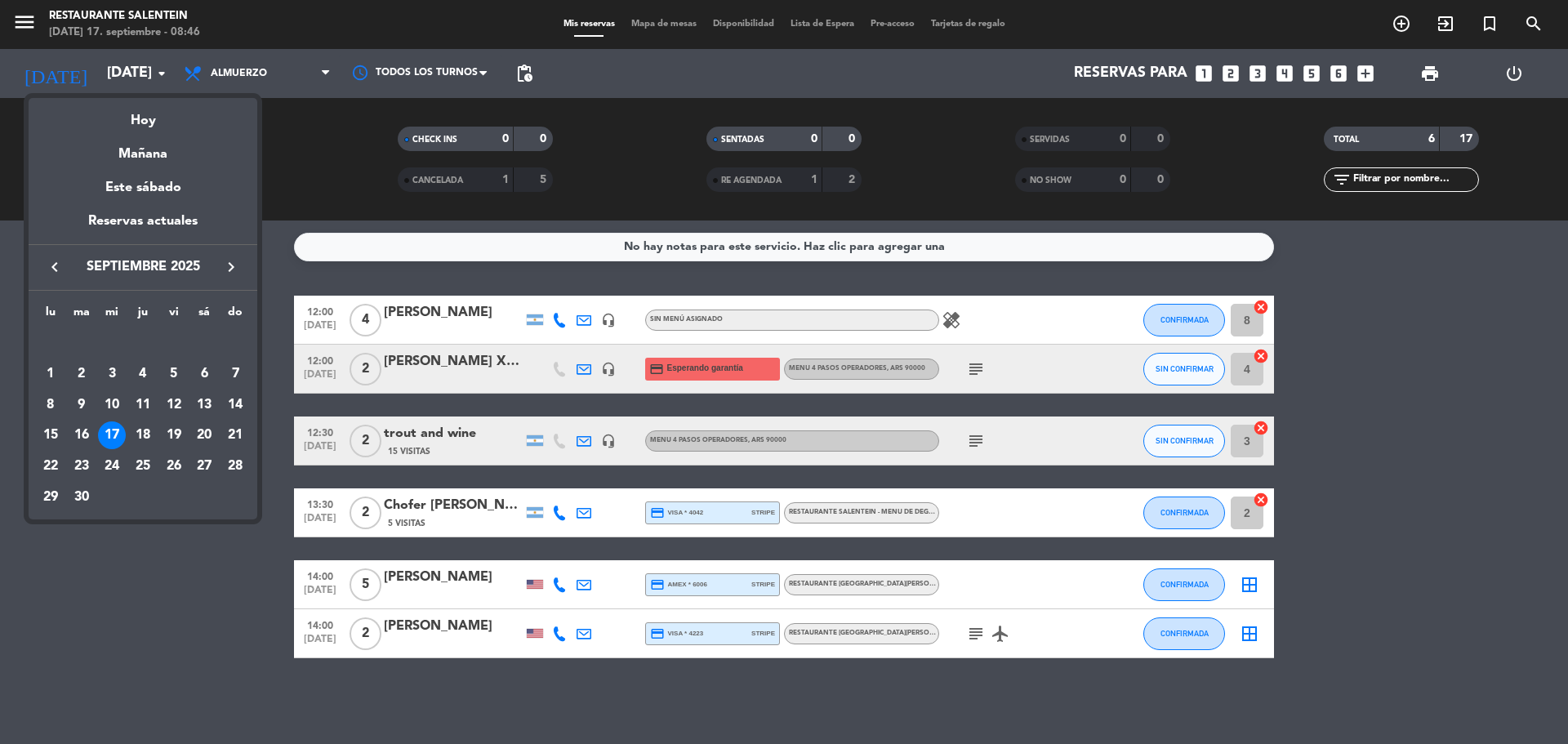
click at [297, 340] on div at bounding box center [784, 372] width 1568 height 744
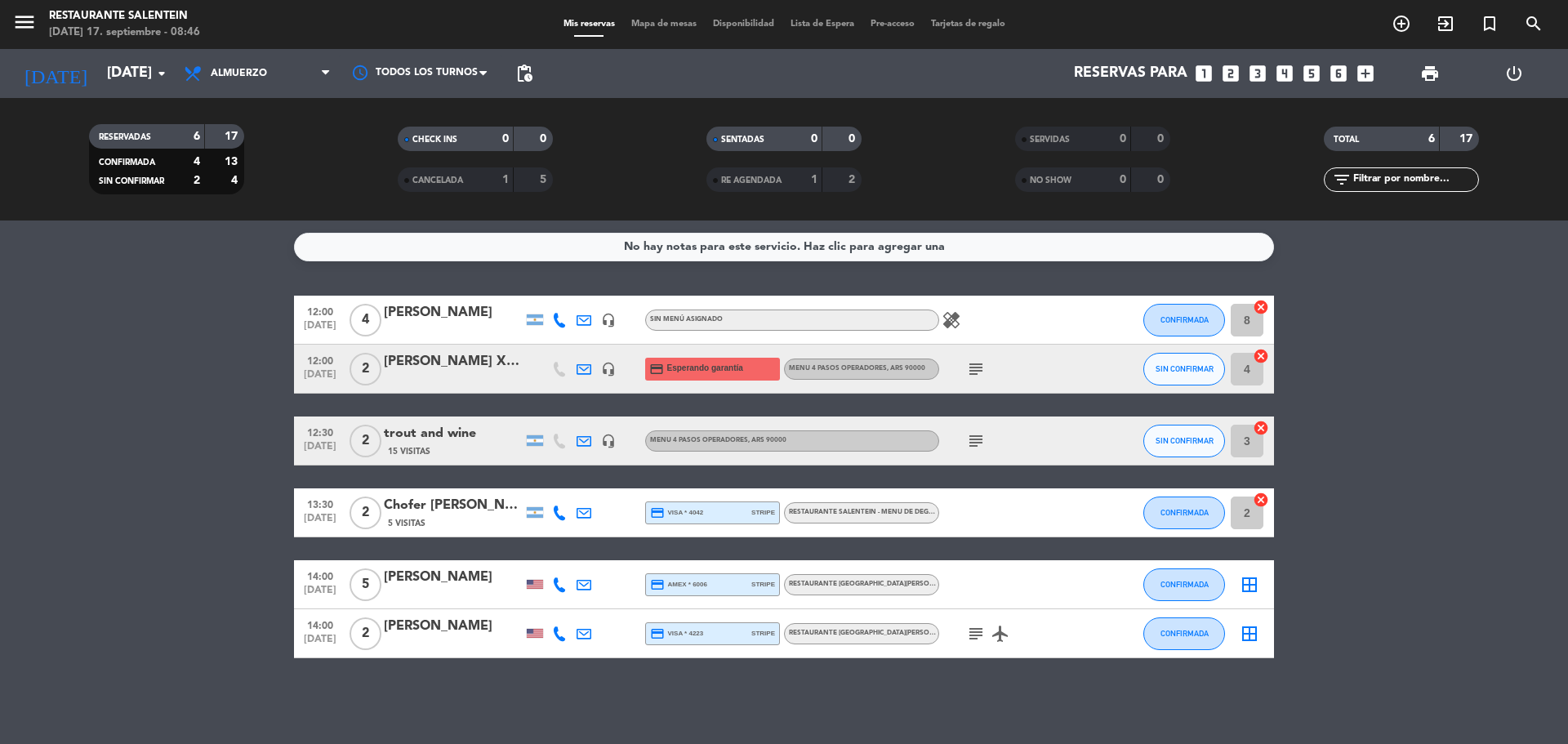
click at [442, 522] on div "5 Visitas" at bounding box center [453, 523] width 139 height 14
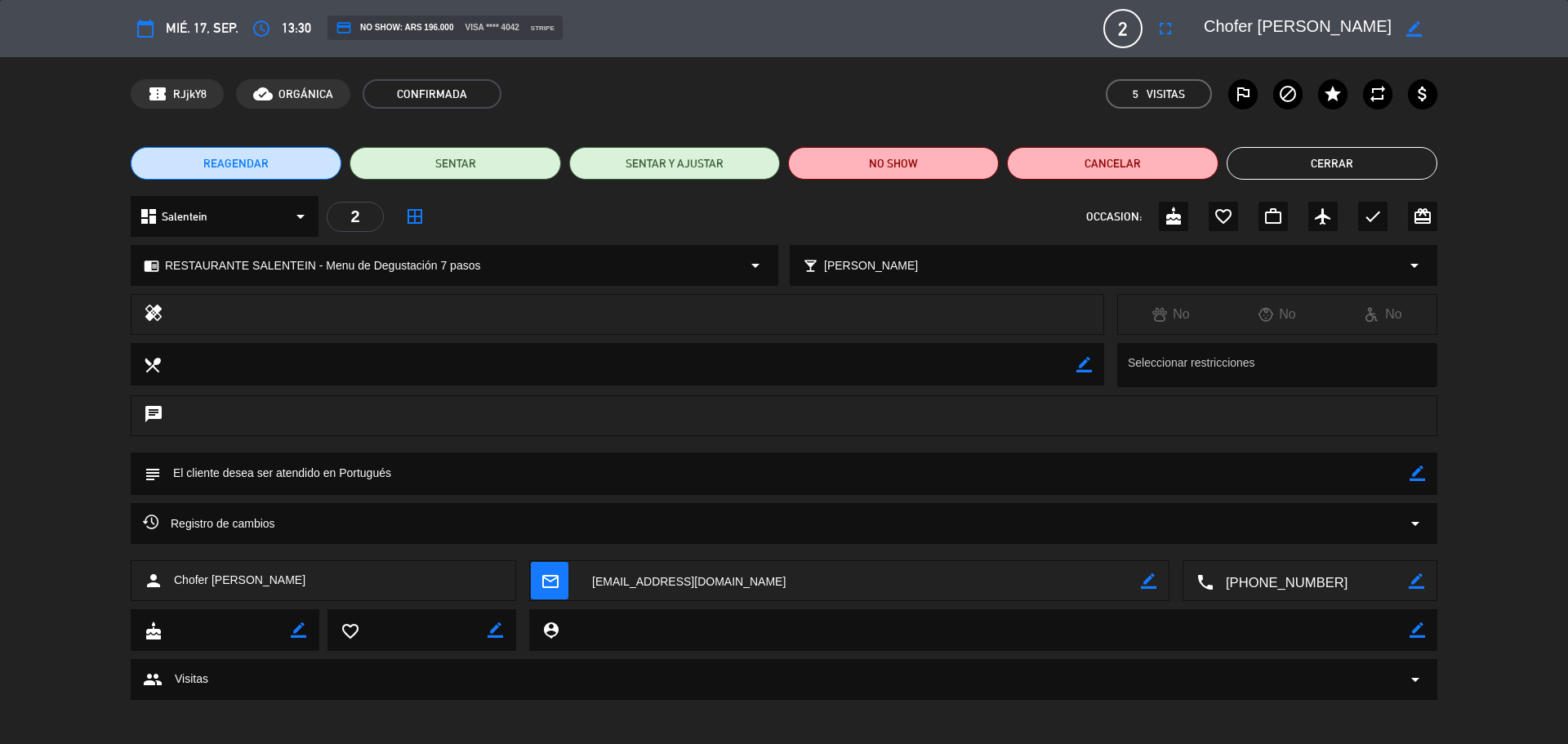
click at [1280, 160] on button "Cerrar" at bounding box center [1332, 163] width 210 height 32
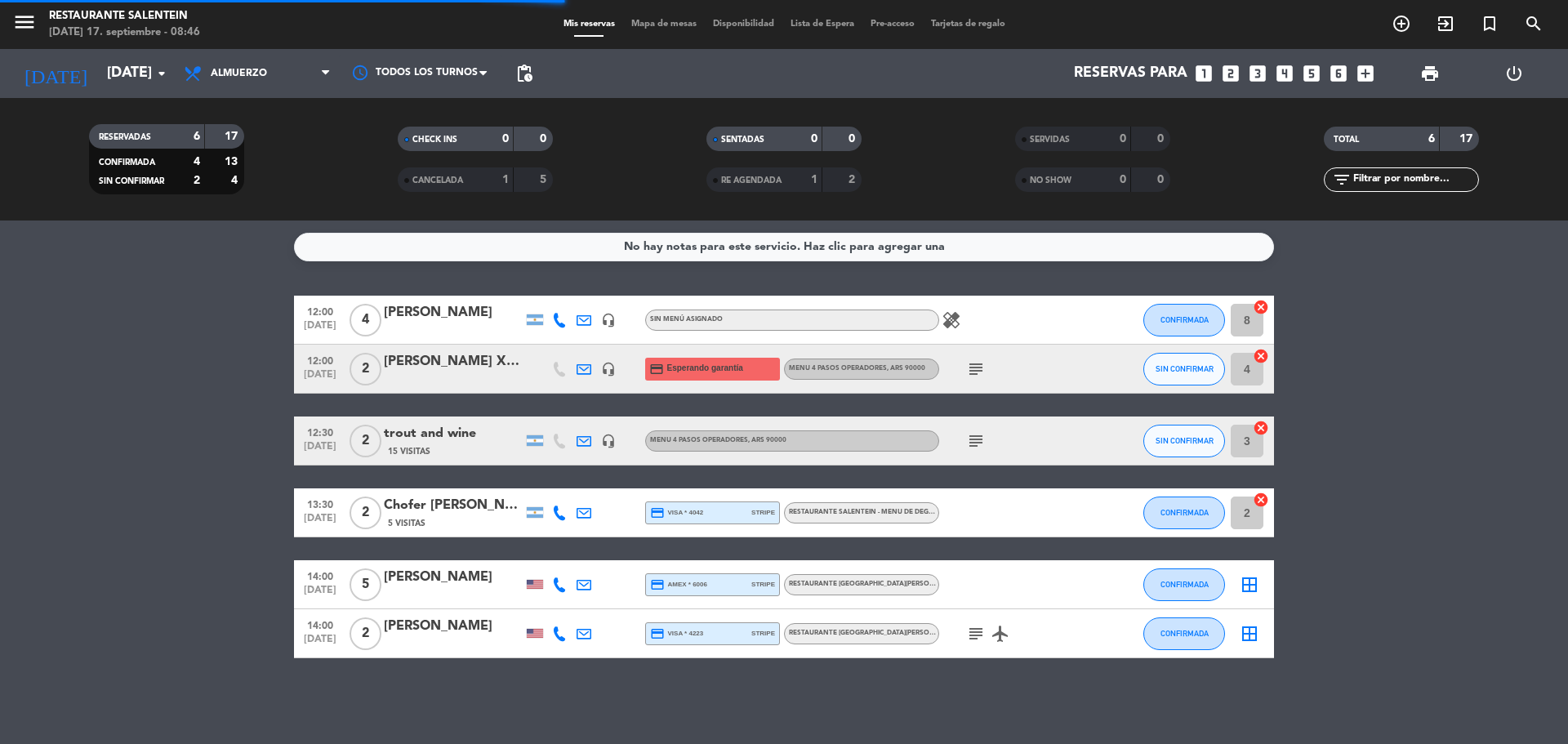
click at [438, 430] on div "trout and wine" at bounding box center [453, 433] width 139 height 21
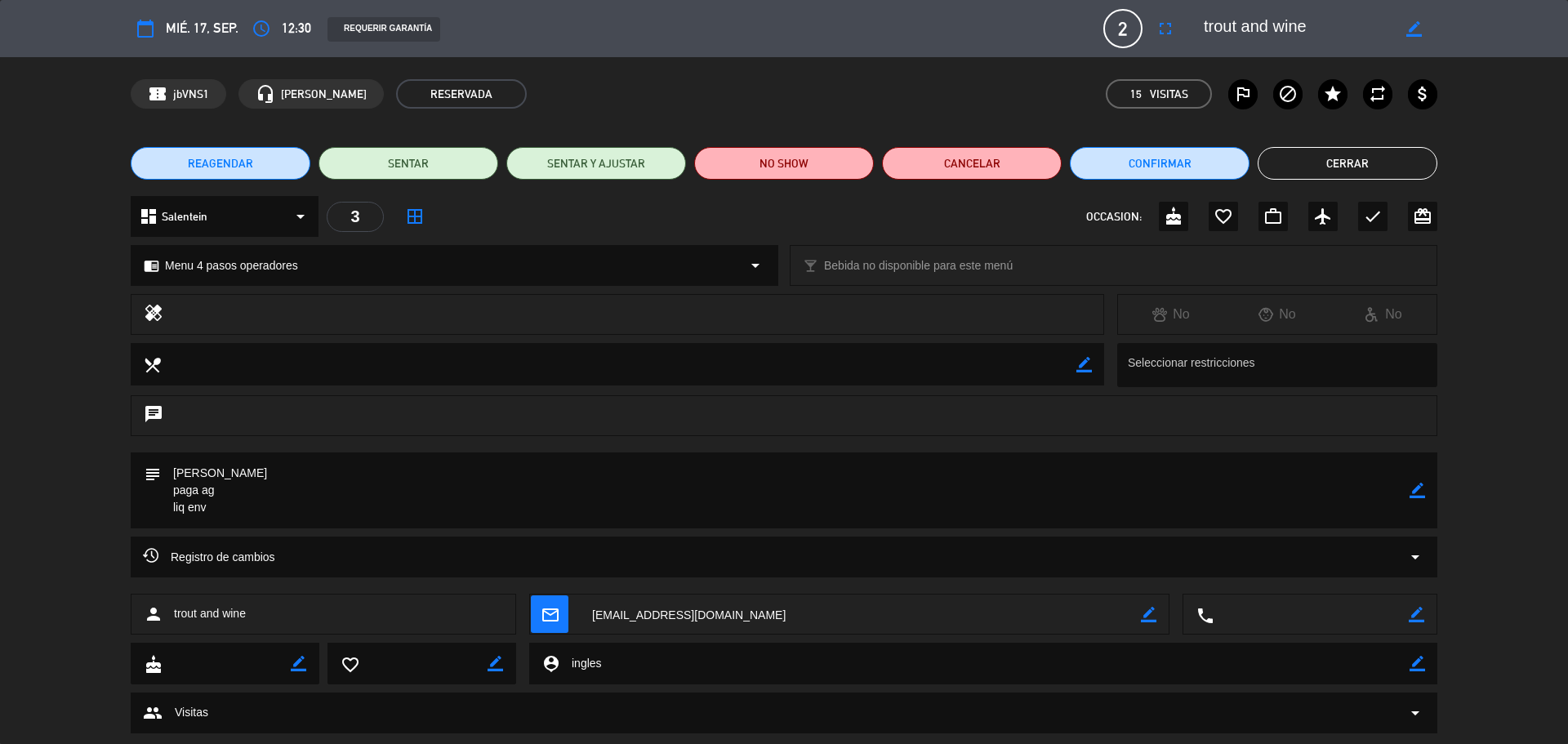
click at [1354, 160] on button "Cerrar" at bounding box center [1348, 163] width 180 height 32
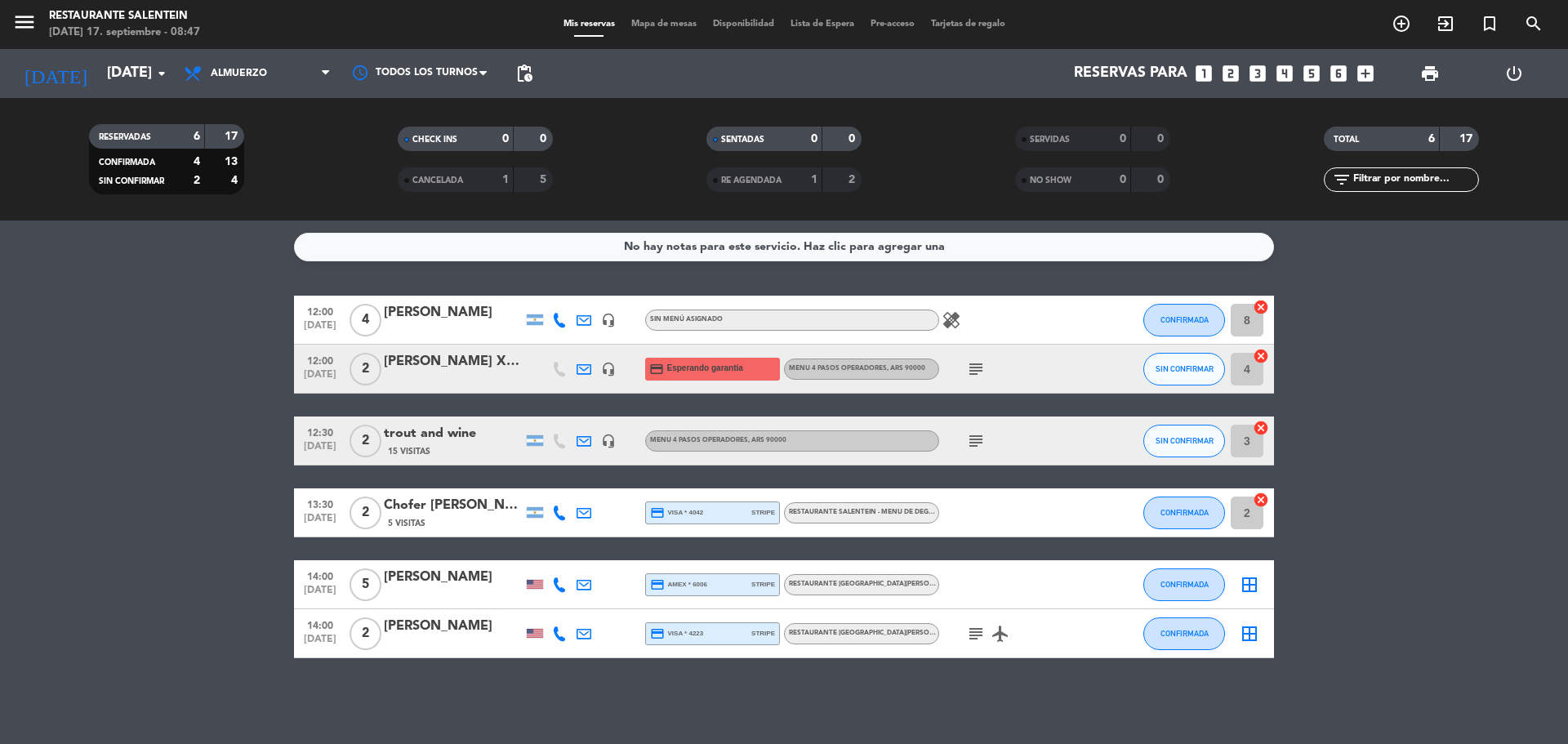
click at [431, 516] on div "Chofer [PERSON_NAME]" at bounding box center [453, 506] width 139 height 21
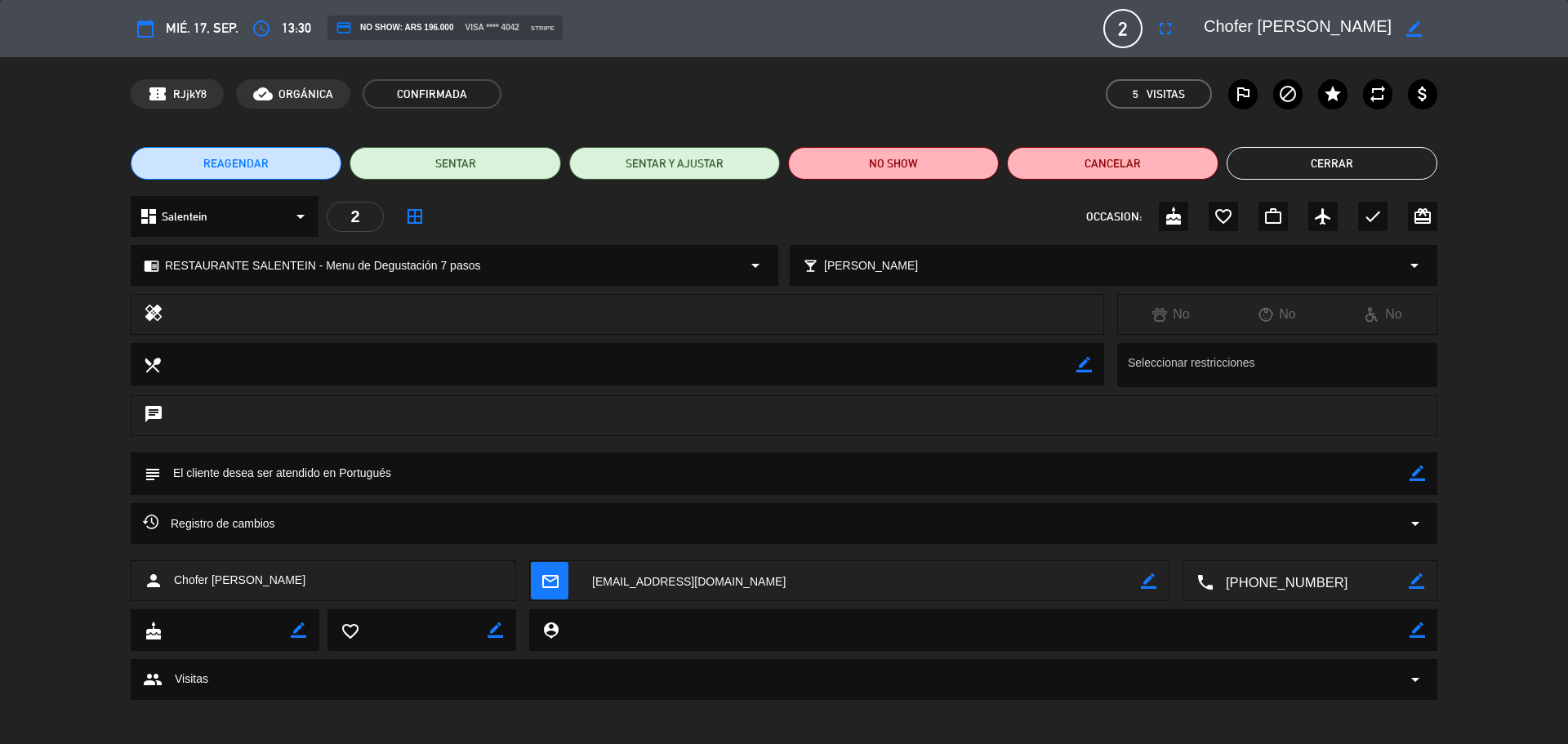
click at [1254, 161] on button "Cerrar" at bounding box center [1332, 163] width 210 height 32
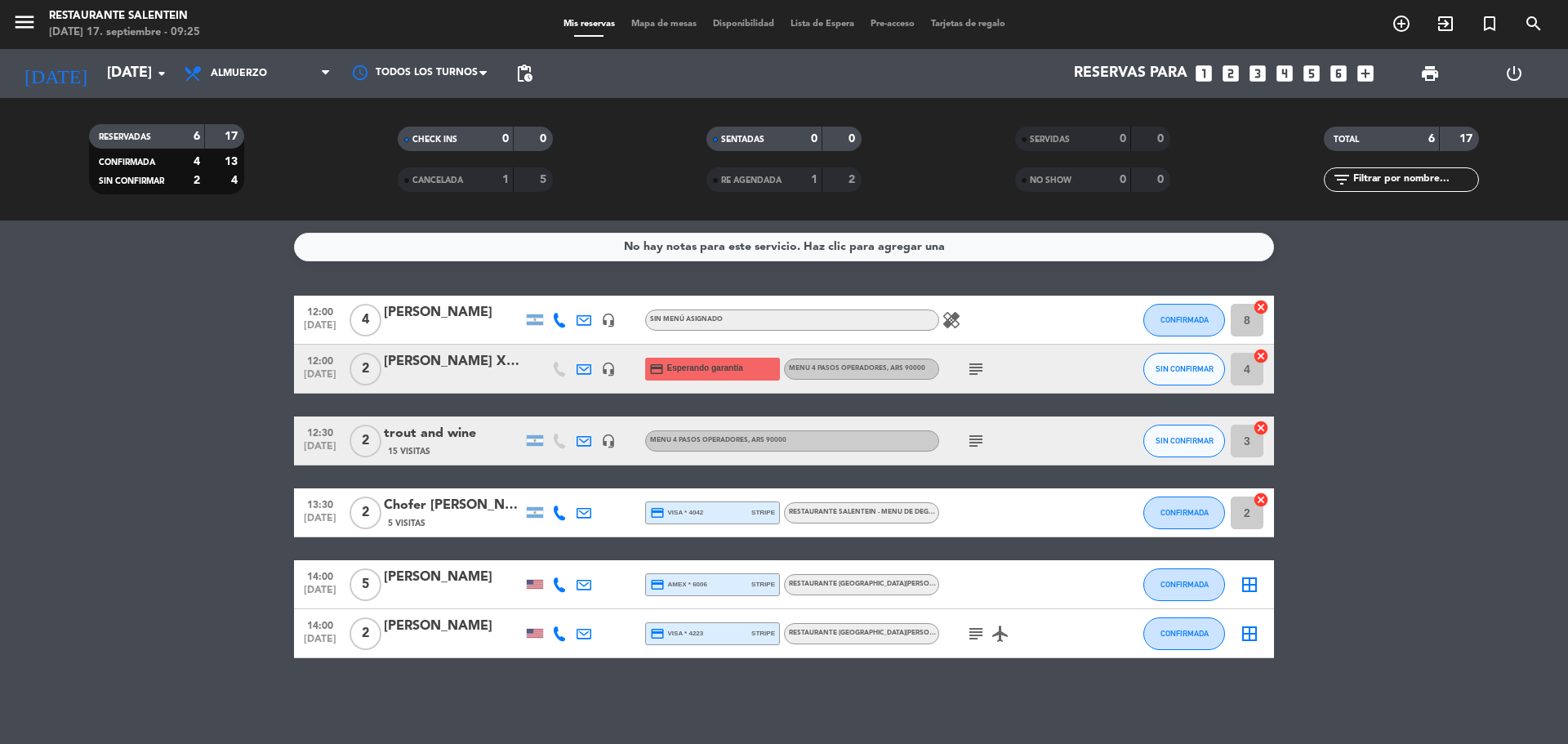
click at [945, 317] on icon "healing" at bounding box center [951, 320] width 19 height 19
click at [423, 308] on div "[PERSON_NAME]" at bounding box center [453, 313] width 139 height 21
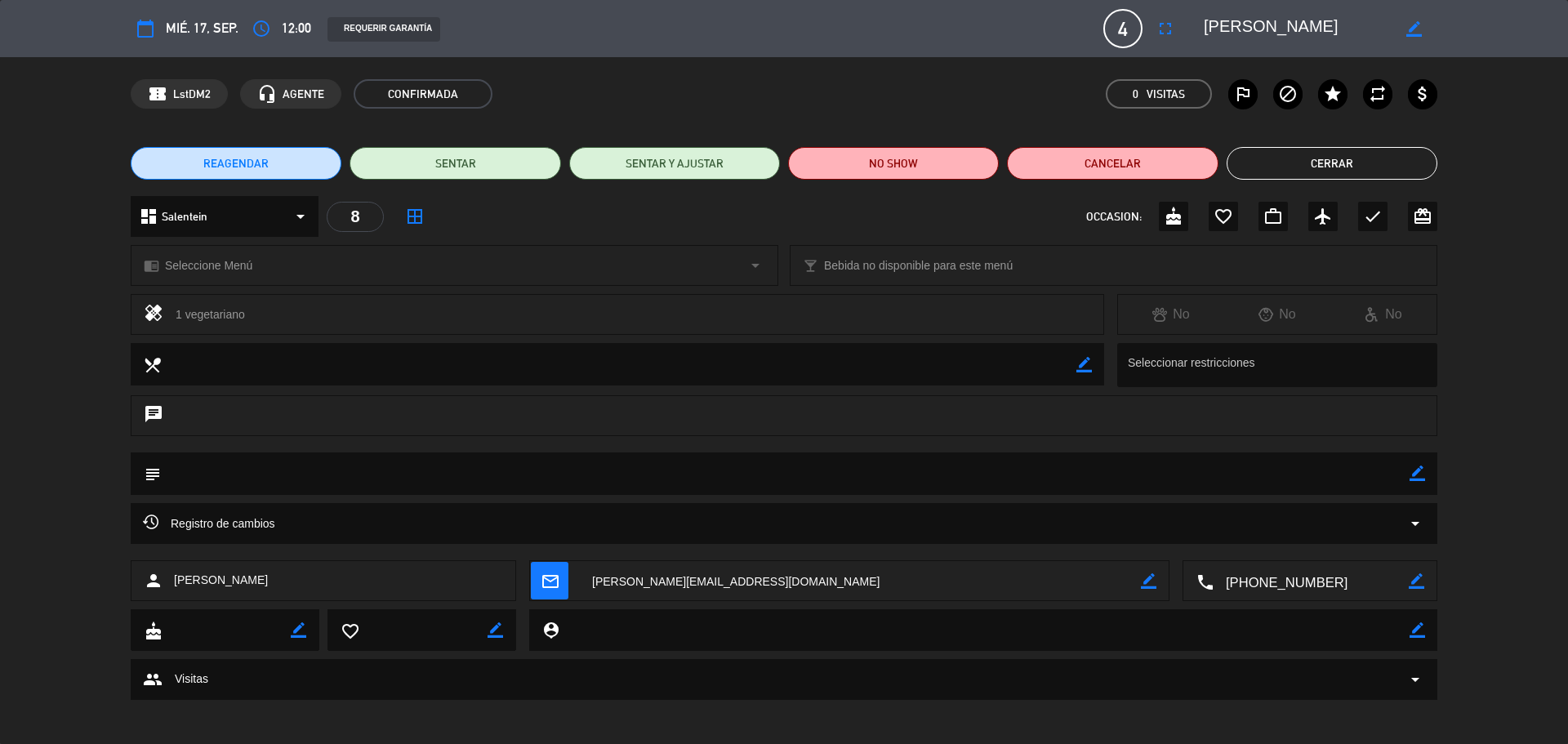
drag, startPoint x: 1183, startPoint y: 19, endPoint x: 1330, endPoint y: 32, distance: 147.6
click at [1330, 32] on div "calendar_today mié. 17, sep. access_time 12:00 REQUERIR GARANTÍA 4 [PERSON_NAME…" at bounding box center [784, 29] width 1307 height 39
drag, startPoint x: 1340, startPoint y: 28, endPoint x: 1202, endPoint y: 39, distance: 138.4
click at [1202, 39] on div "border_color" at bounding box center [1315, 29] width 245 height 30
click at [1271, 173] on button "Cerrar" at bounding box center [1332, 163] width 210 height 32
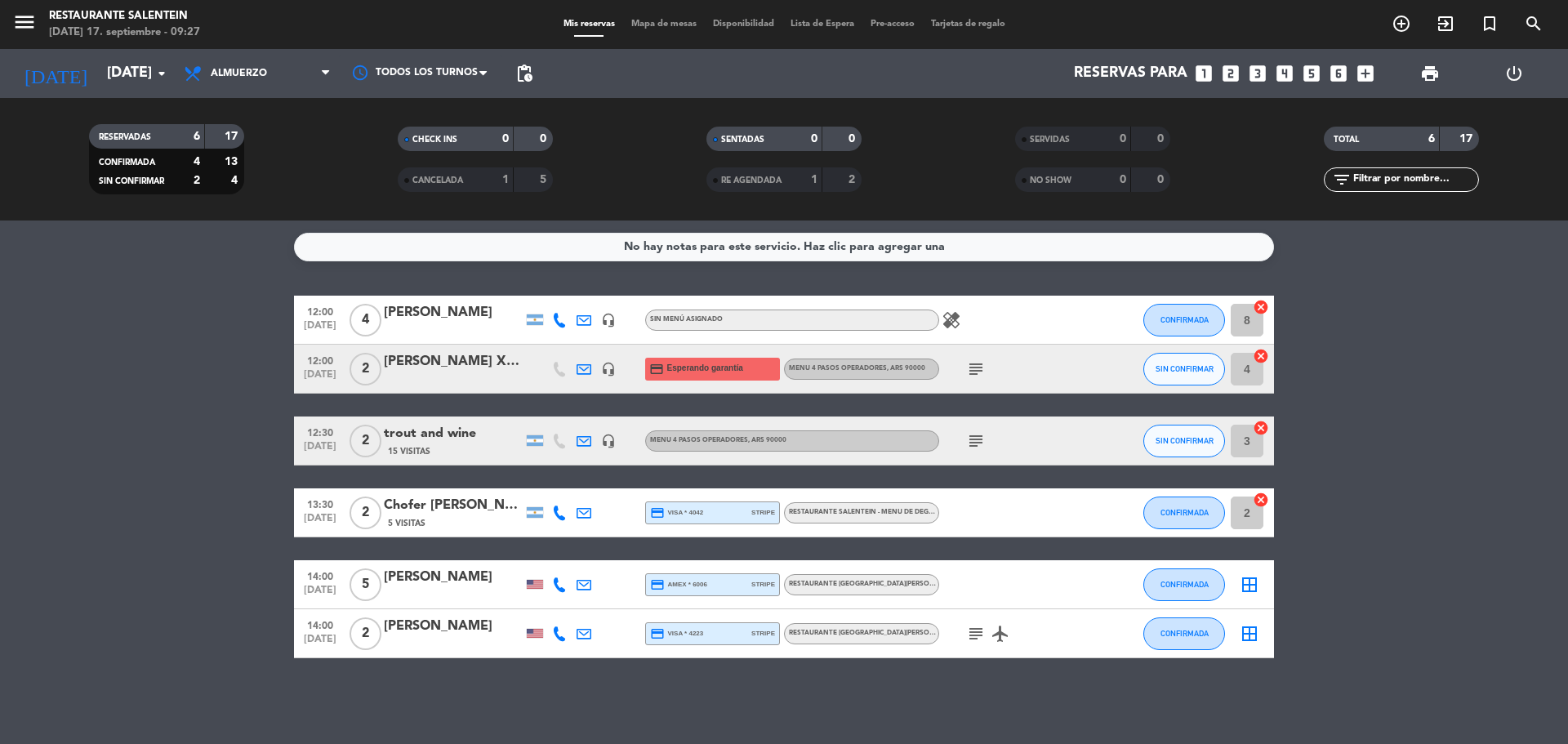
click at [422, 443] on div "trout and wine" at bounding box center [453, 433] width 139 height 21
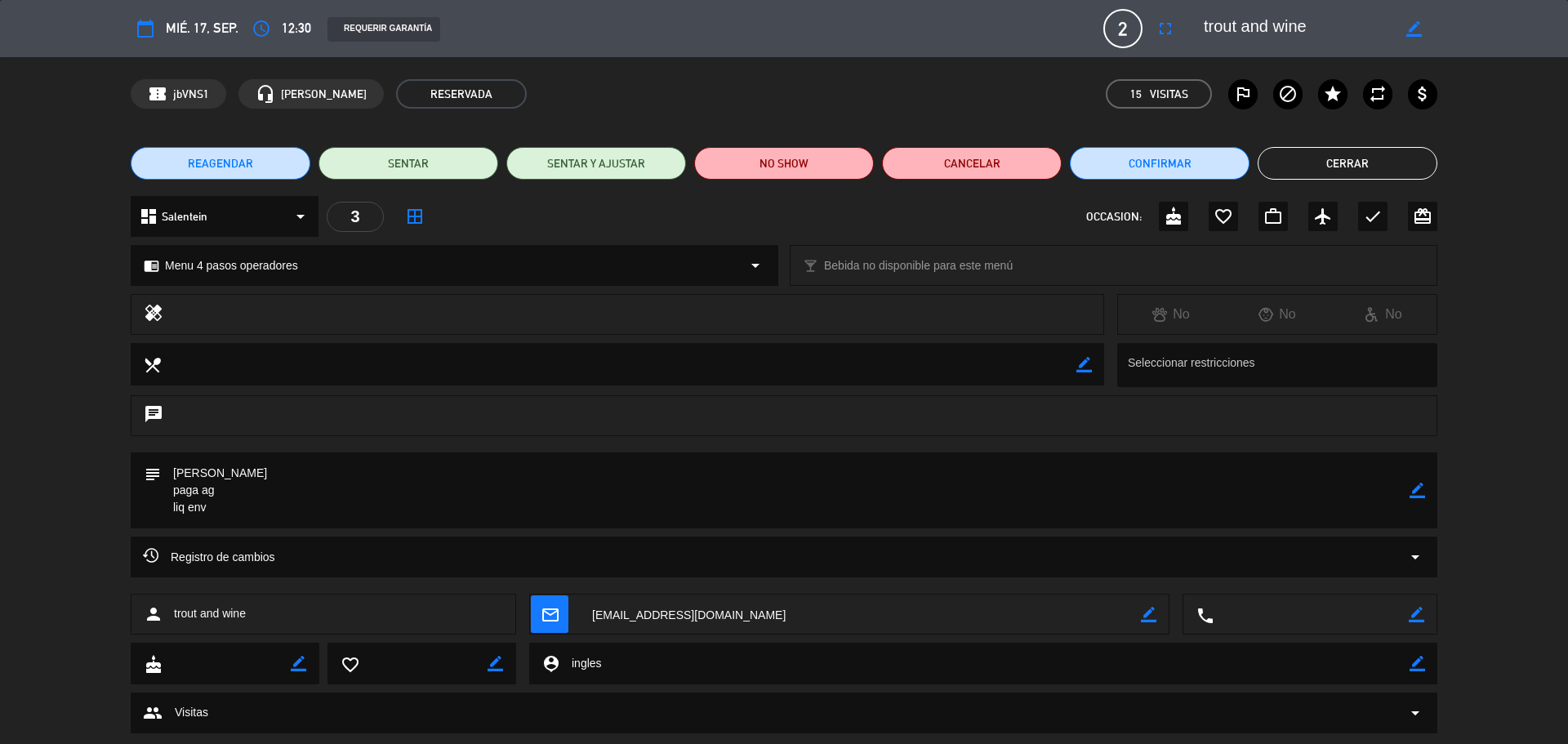
drag, startPoint x: 1312, startPoint y: 16, endPoint x: 1204, endPoint y: 21, distance: 108.1
click at [1207, 23] on textarea at bounding box center [1297, 29] width 187 height 30
click at [1354, 165] on button "Cerrar" at bounding box center [1348, 163] width 180 height 32
